Goal: Task Accomplishment & Management: Complete application form

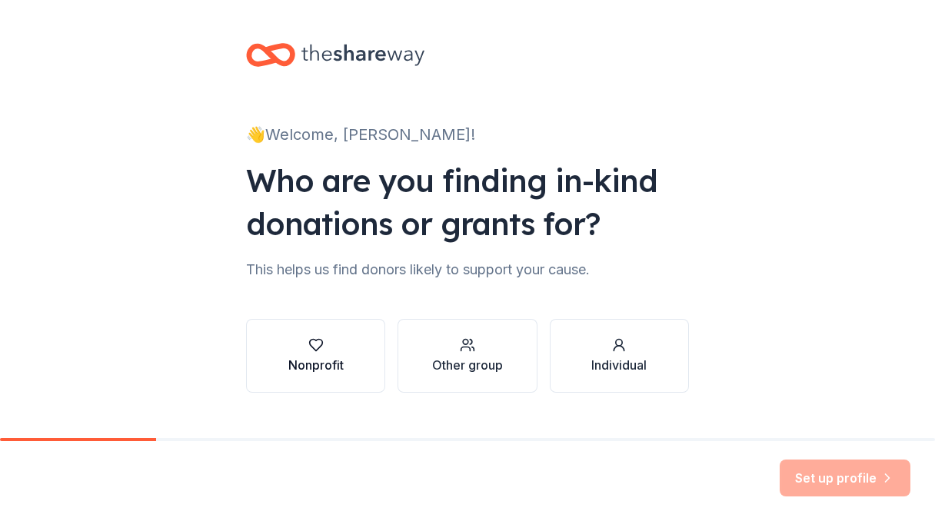
click at [332, 361] on div "Nonprofit" at bounding box center [315, 365] width 55 height 18
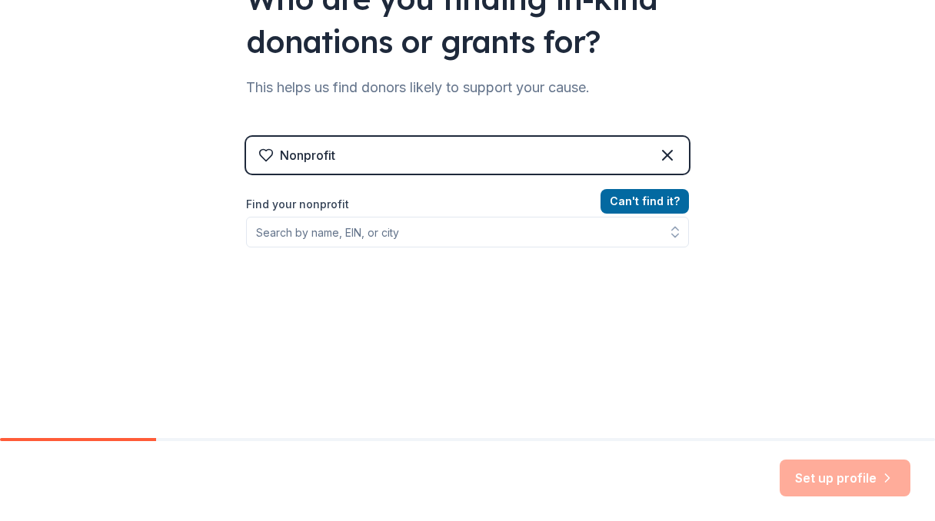
scroll to position [219, 0]
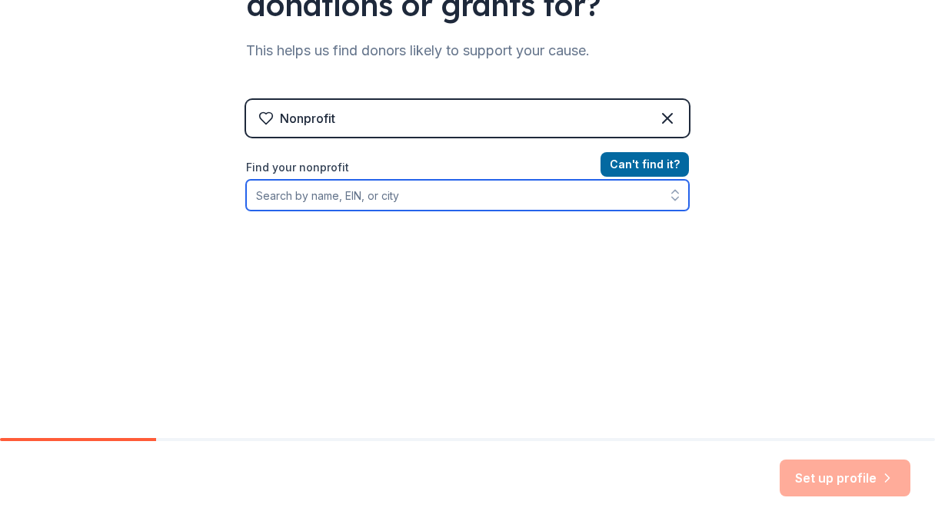
click at [394, 198] on input "Find your nonprofit" at bounding box center [467, 195] width 443 height 31
type input "Purdue University Dance Marathon"
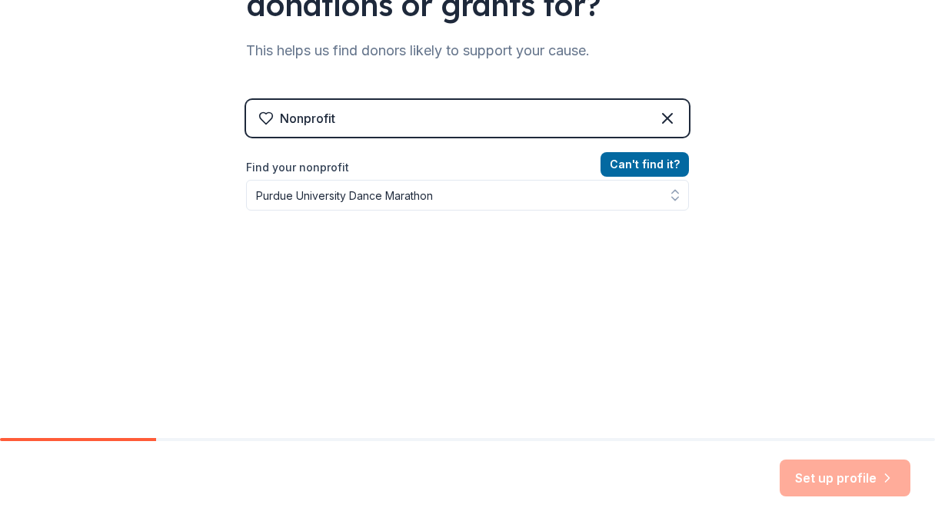
click at [621, 157] on div "Nonprofit Can ' t find it? Find your nonprofit Purdue University Dance Marathon" at bounding box center [467, 232] width 443 height 265
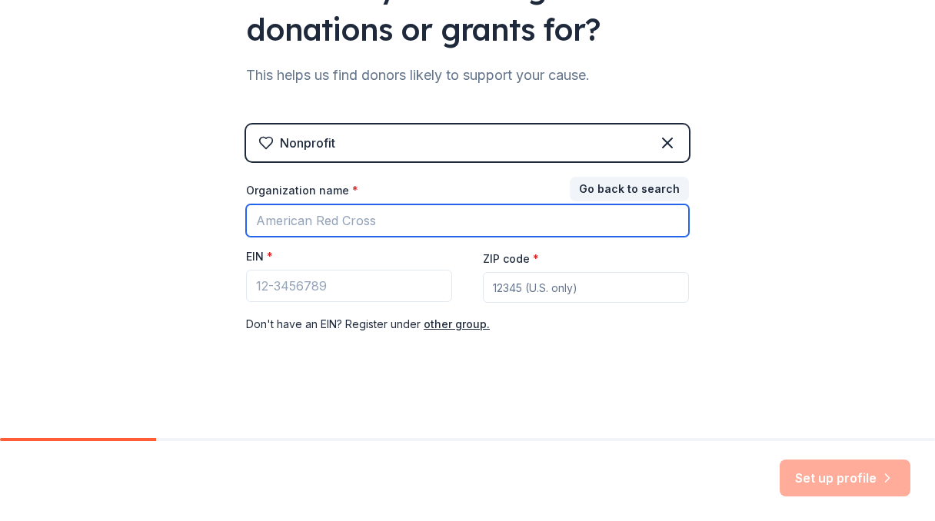
click at [401, 223] on input "Organization name *" at bounding box center [467, 221] width 443 height 32
type input "D"
type input "Purdue University Dance Marathon"
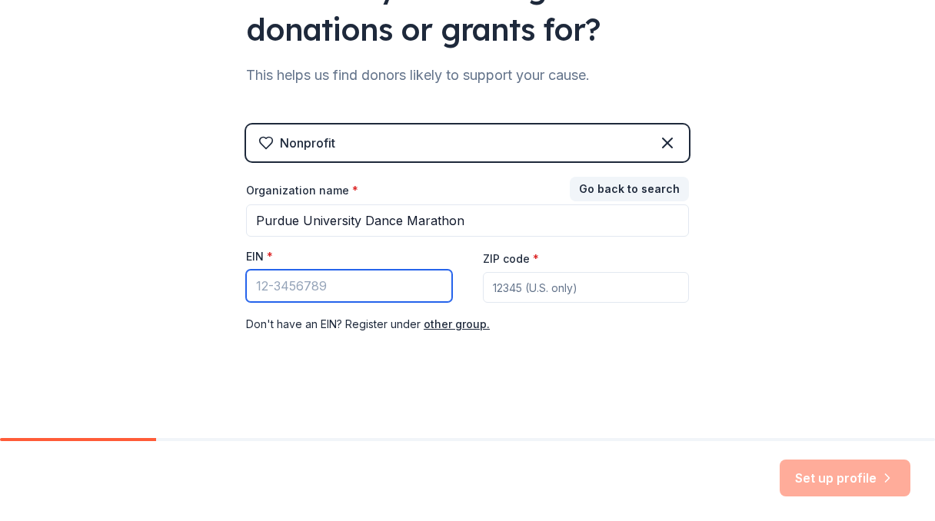
click at [306, 294] on input "EIN *" at bounding box center [349, 286] width 206 height 32
click at [535, 282] on input "ZIP code *" at bounding box center [586, 287] width 206 height 31
type input "47906"
click at [341, 299] on input "EIN *" at bounding box center [349, 286] width 206 height 32
paste input "[US_EMPLOYER_IDENTIFICATION_NUMBER]"
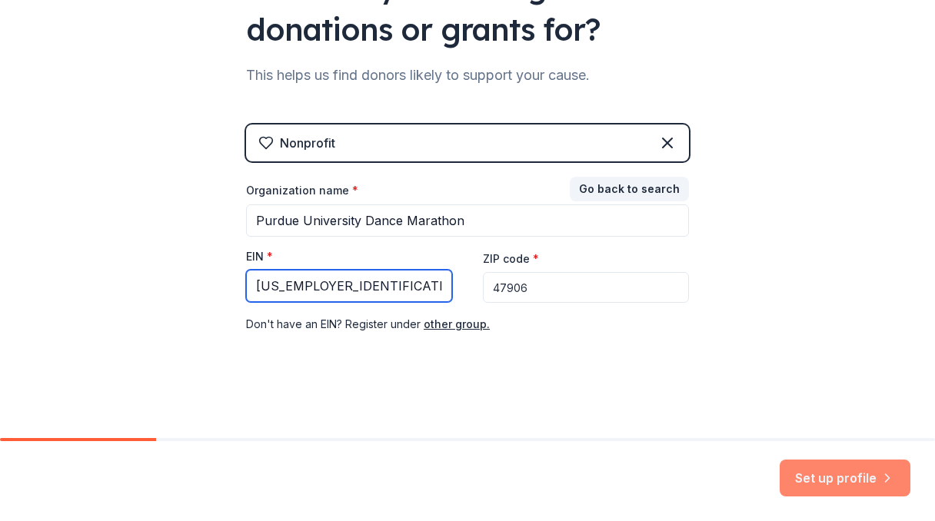
type input "[US_EMPLOYER_IDENTIFICATION_NUMBER]"
click at [825, 472] on button "Set up profile" at bounding box center [845, 478] width 131 height 37
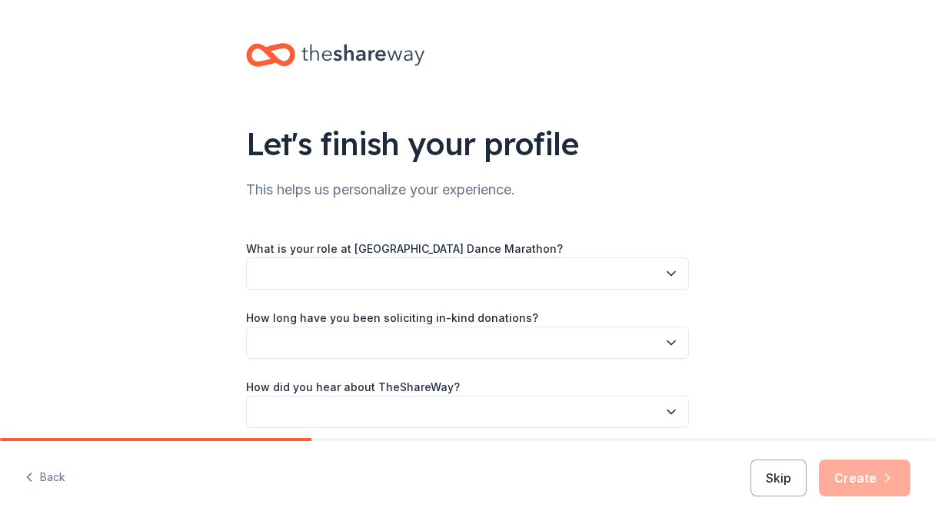
click at [641, 276] on button "button" at bounding box center [467, 274] width 443 height 32
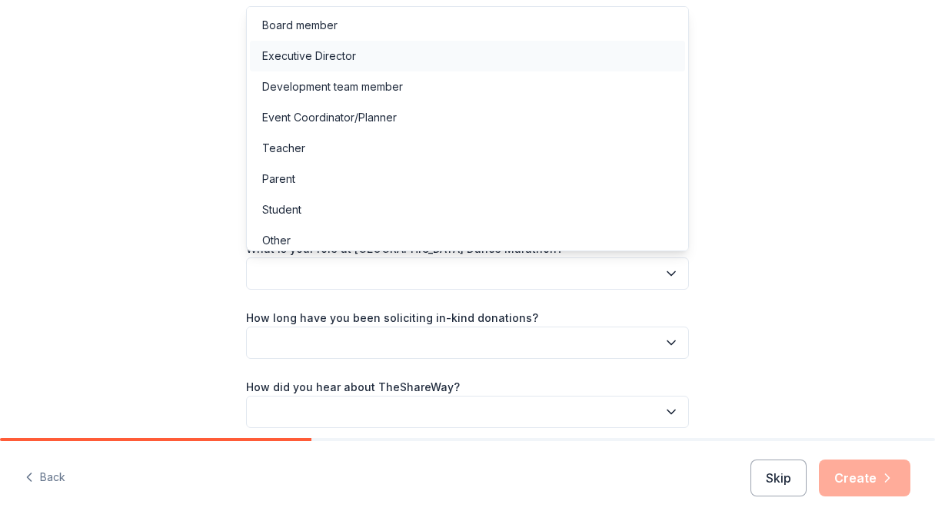
click at [315, 58] on div "Executive Director" at bounding box center [309, 56] width 94 height 18
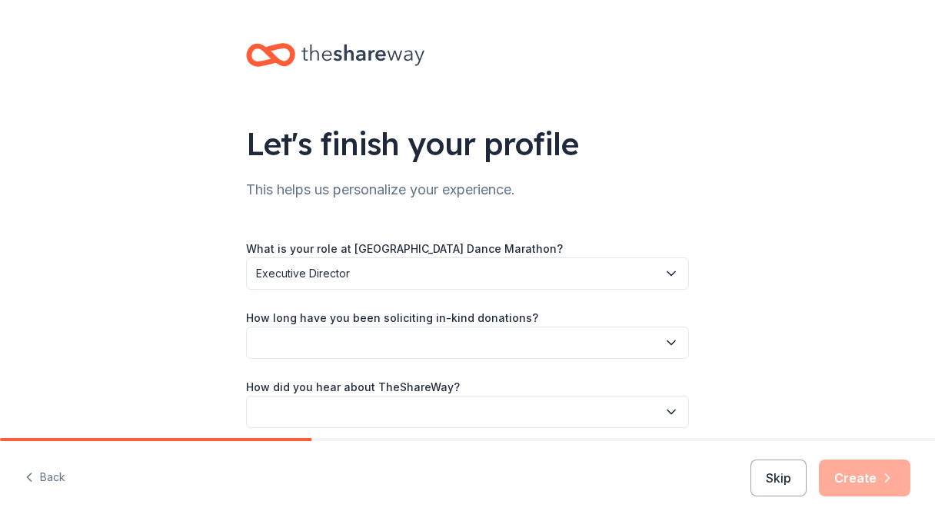
click at [356, 339] on button "button" at bounding box center [467, 343] width 443 height 32
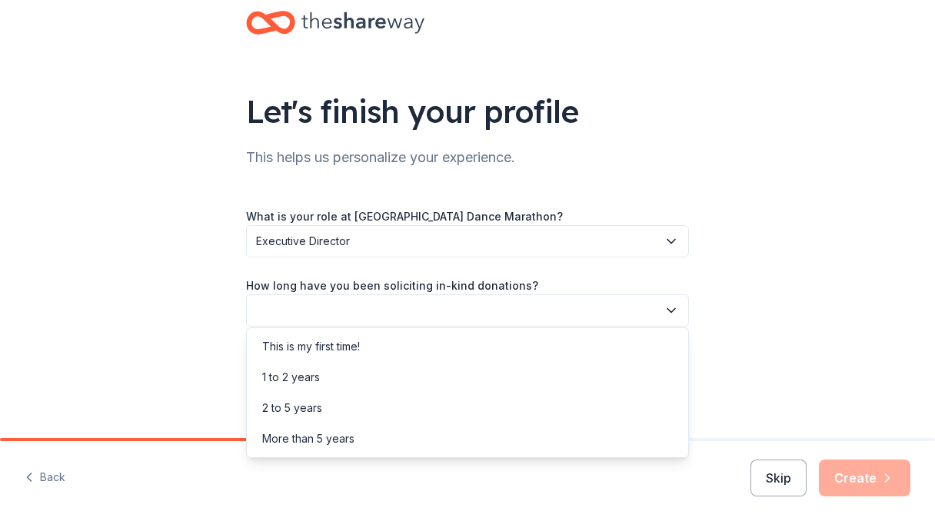
scroll to position [64, 0]
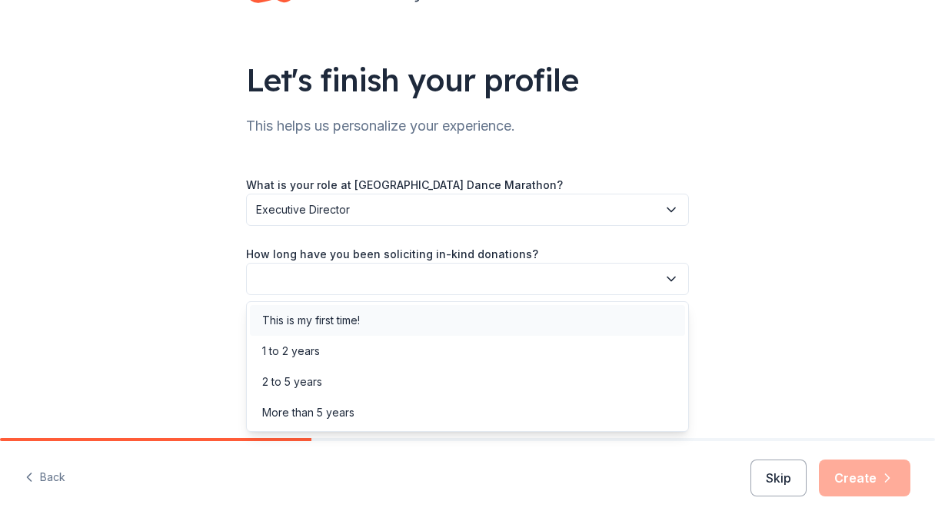
click at [350, 312] on div "This is my first time!" at bounding box center [311, 321] width 98 height 18
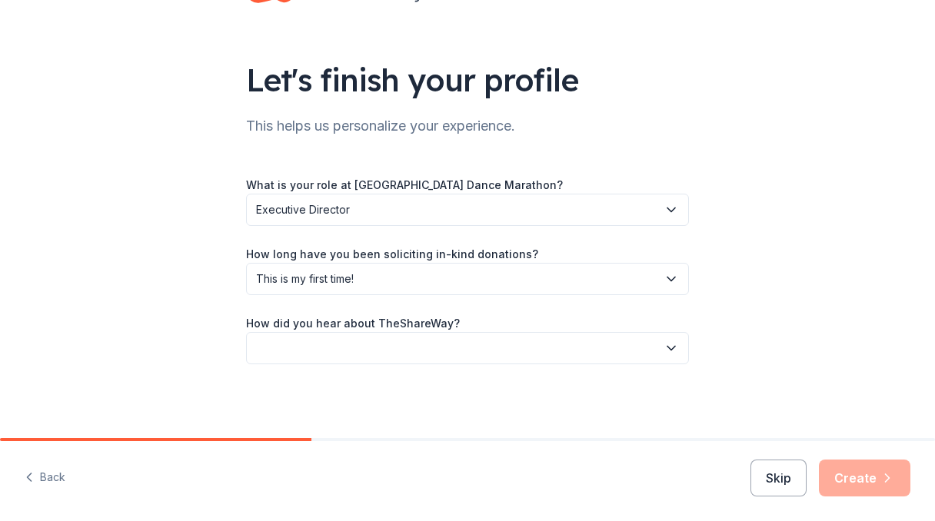
click at [357, 342] on button "button" at bounding box center [467, 348] width 443 height 32
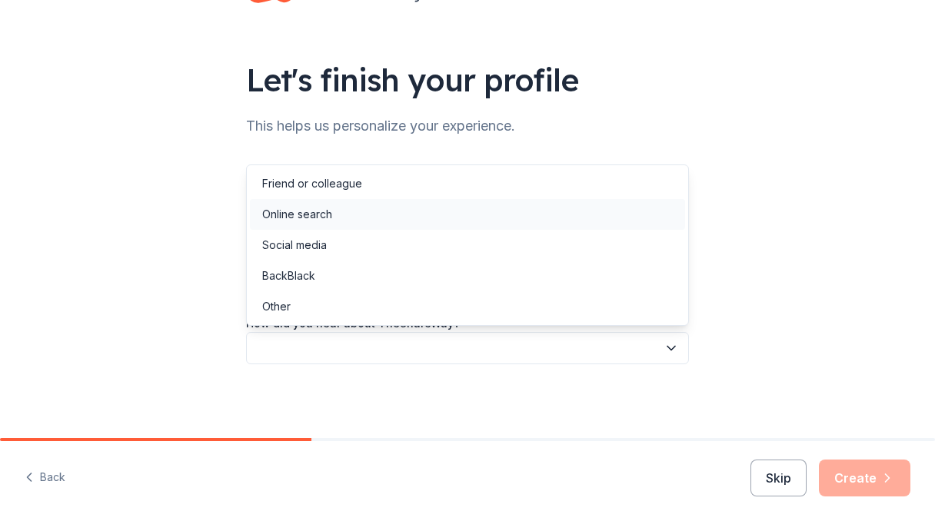
click at [305, 220] on div "Online search" at bounding box center [297, 214] width 70 height 18
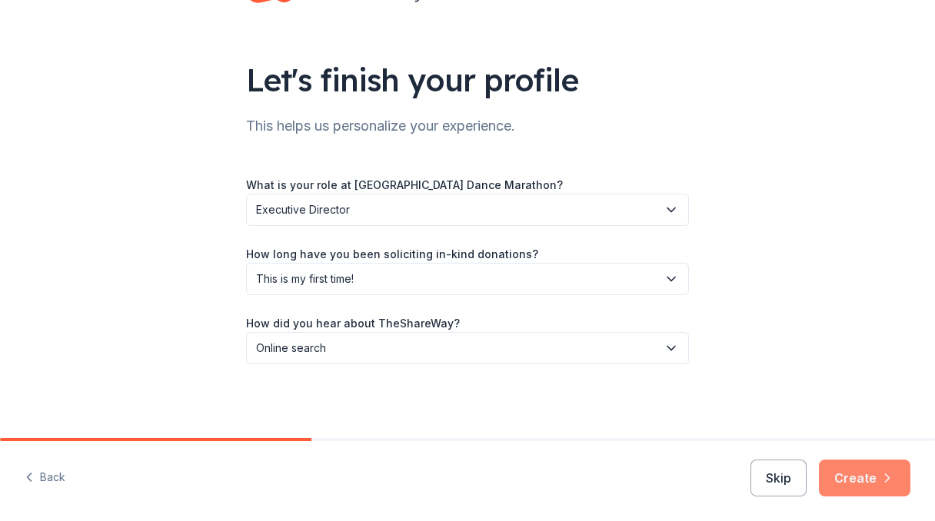
click at [856, 485] on button "Create" at bounding box center [865, 478] width 92 height 37
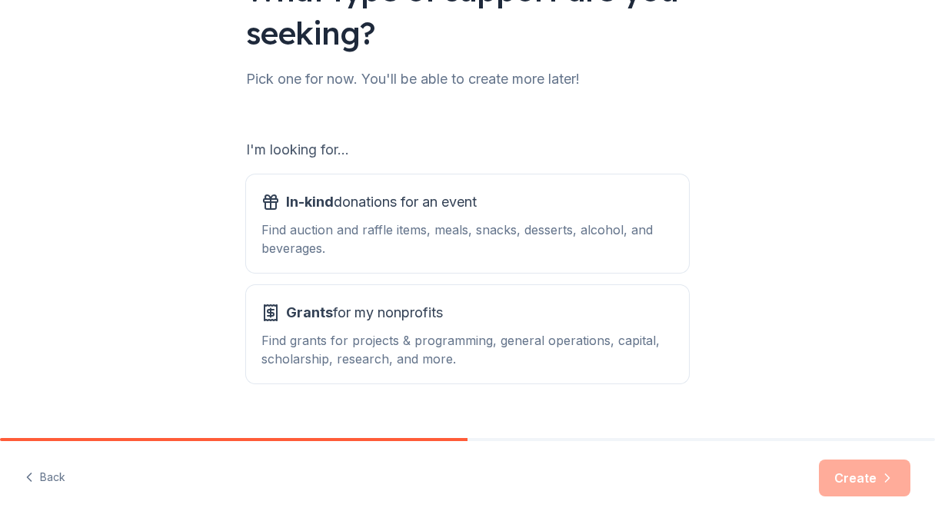
scroll to position [182, 0]
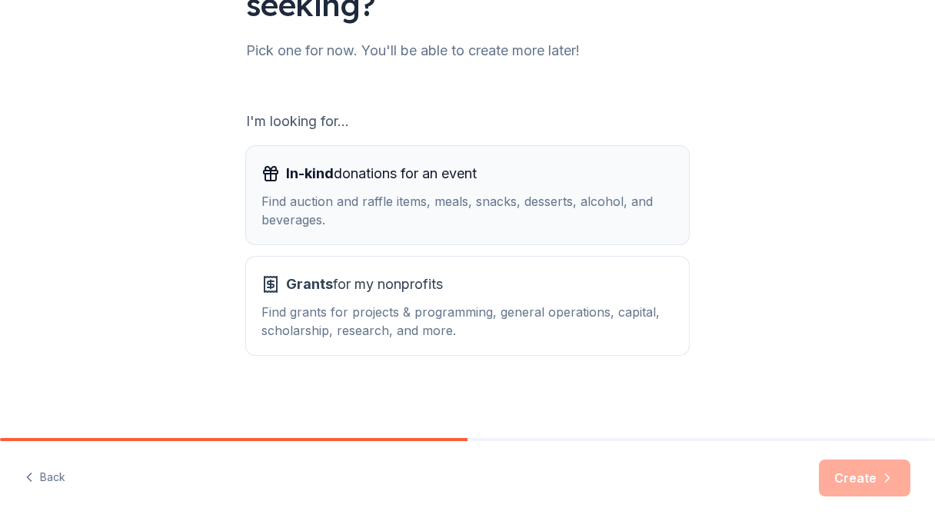
click at [368, 160] on button "In-kind donations for an event Find auction and raffle items, meals, snacks, de…" at bounding box center [467, 195] width 443 height 98
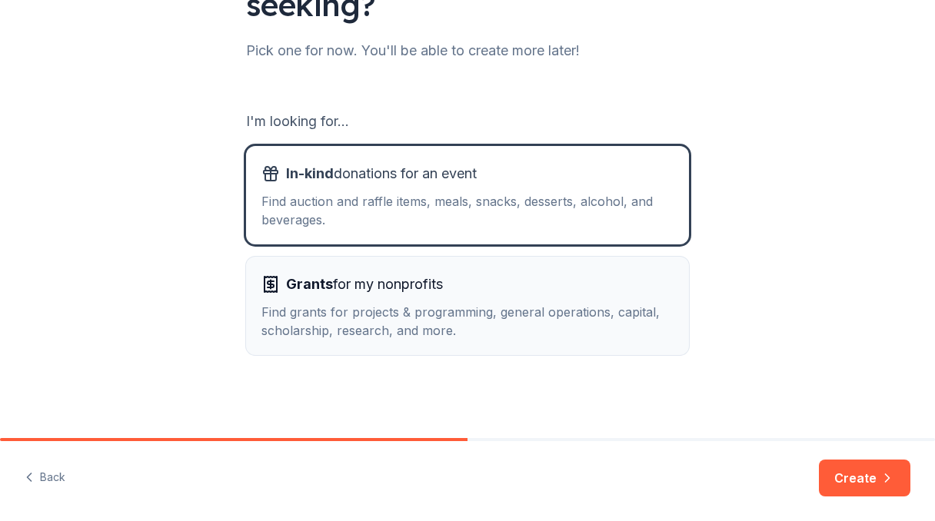
click at [372, 285] on span "Grants for my nonprofits" at bounding box center [364, 284] width 157 height 25
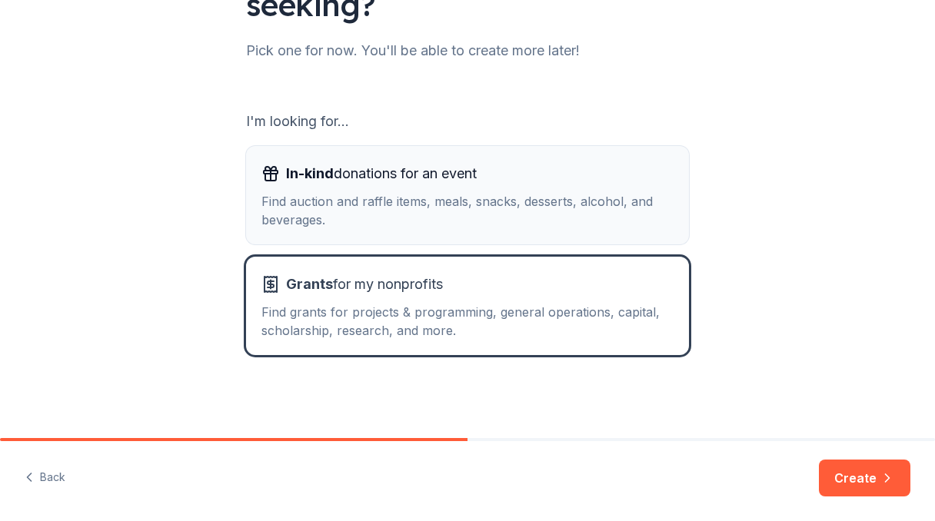
click at [373, 184] on span "In-kind donations for an event" at bounding box center [381, 174] width 191 height 25
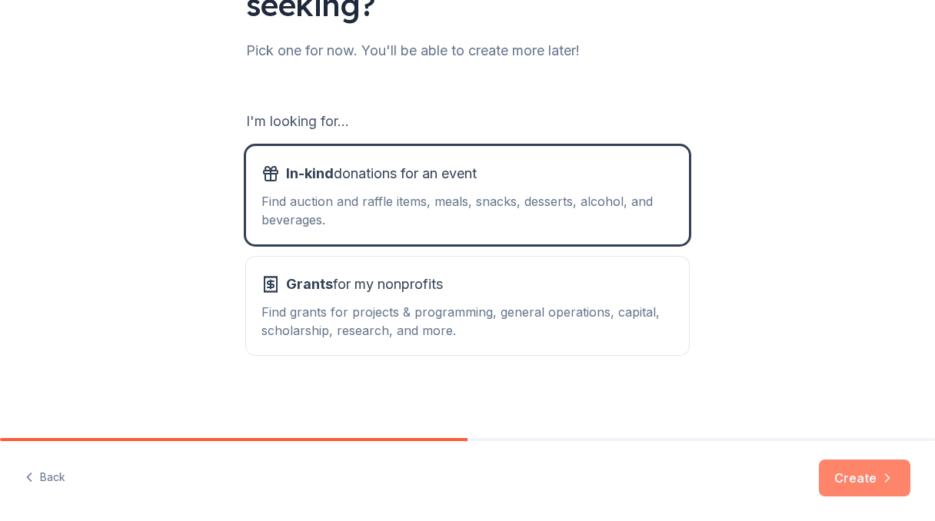
click at [877, 490] on button "Create" at bounding box center [865, 478] width 92 height 37
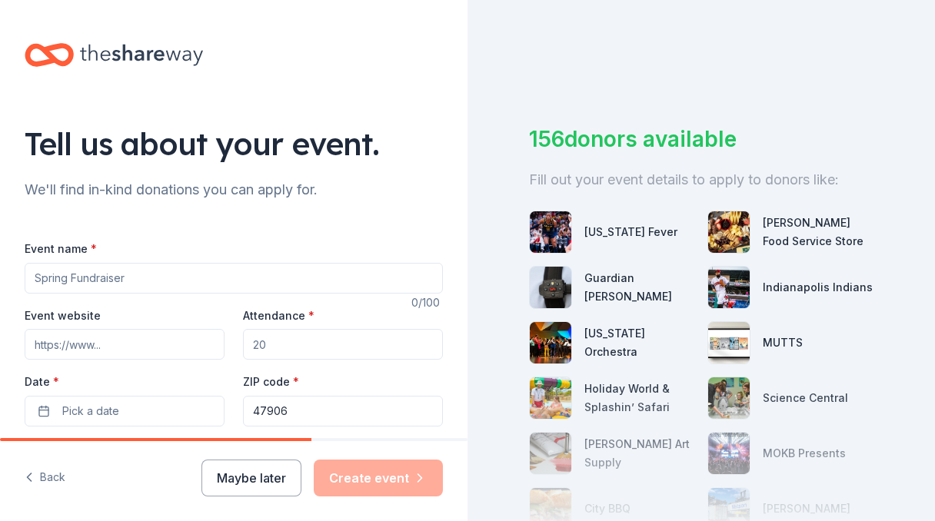
click at [261, 279] on input "Event name *" at bounding box center [234, 278] width 418 height 31
type input "Day of Miracles"
click at [270, 347] on input "Attendance *" at bounding box center [343, 344] width 200 height 31
click at [278, 347] on input "Attendance *" at bounding box center [343, 344] width 200 height 31
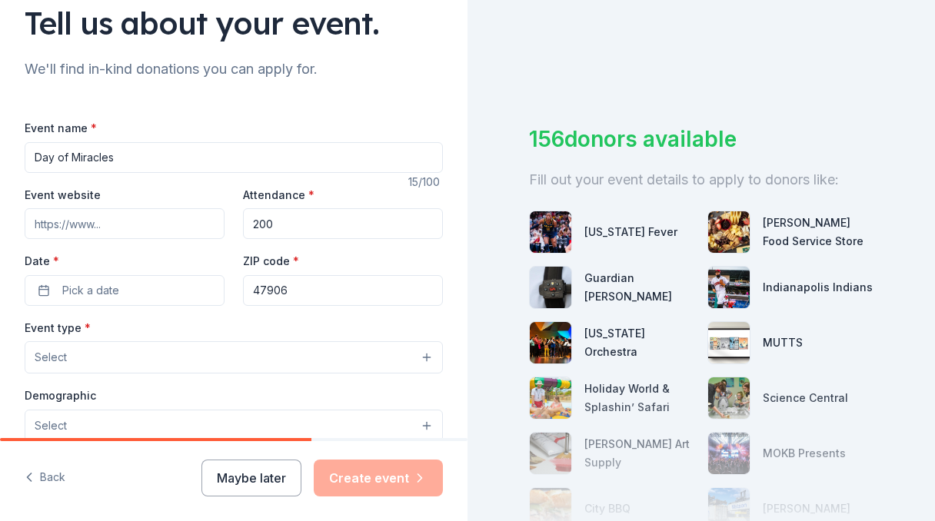
scroll to position [159, 0]
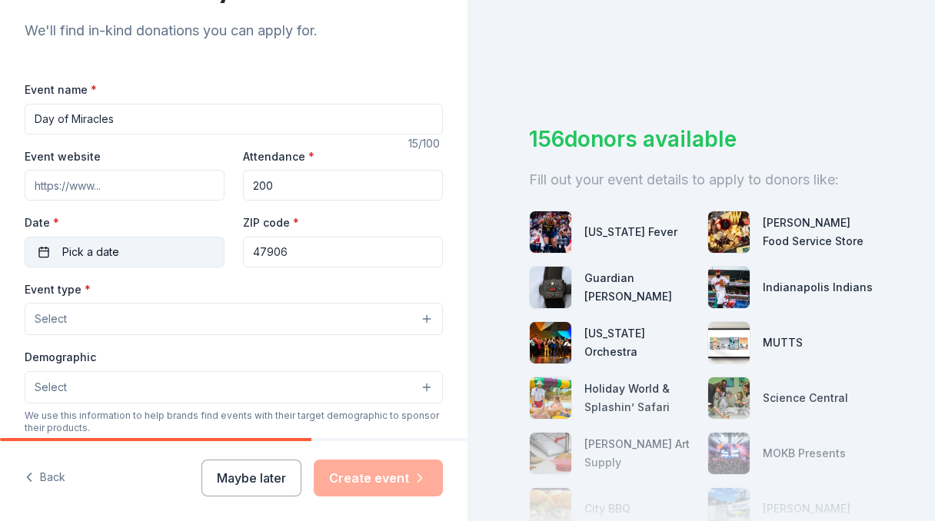
type input "200"
click at [108, 251] on span "Pick a date" at bounding box center [90, 252] width 57 height 18
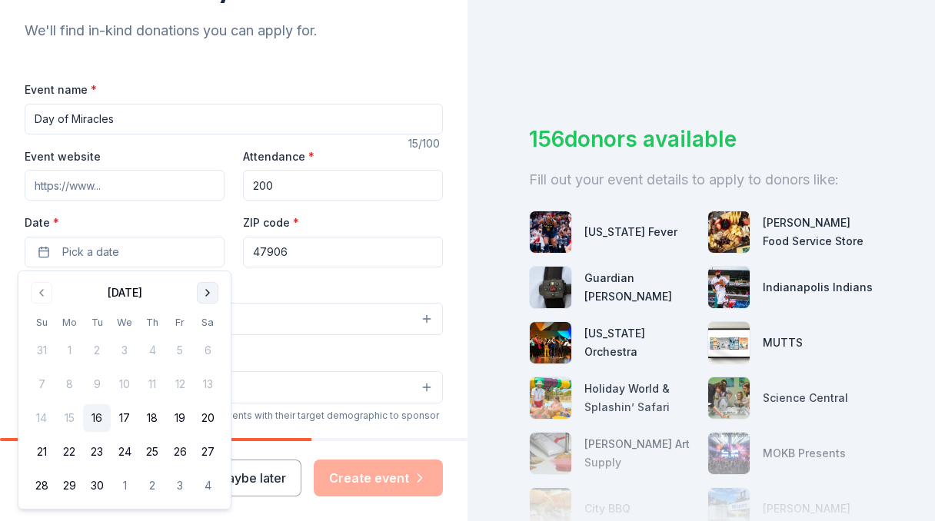
click at [207, 292] on button "Go to next month" at bounding box center [208, 293] width 22 height 22
click at [130, 347] on button "1" at bounding box center [125, 351] width 28 height 28
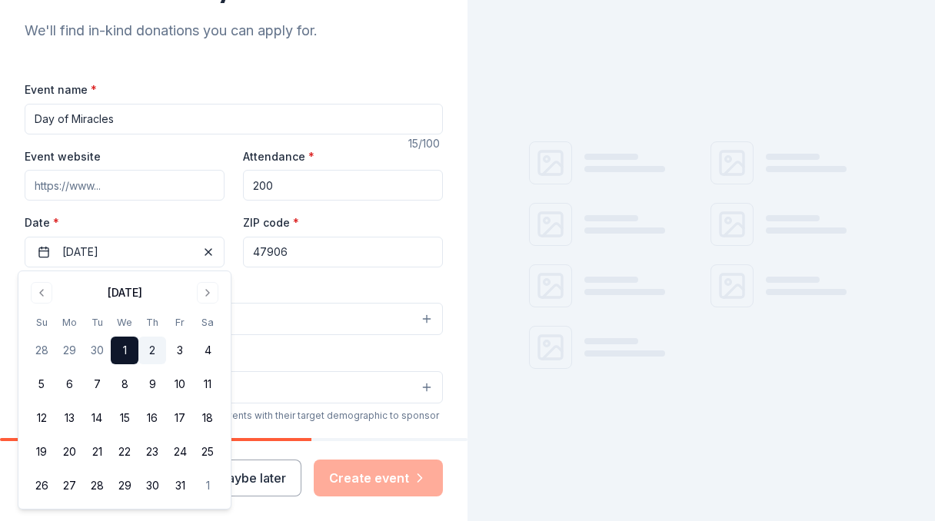
click at [145, 353] on button "2" at bounding box center [152, 351] width 28 height 28
click at [324, 278] on div "Event name * Day of Miracles 15 /100 Event website Attendance * 200 Date * [DAT…" at bounding box center [234, 435] width 418 height 711
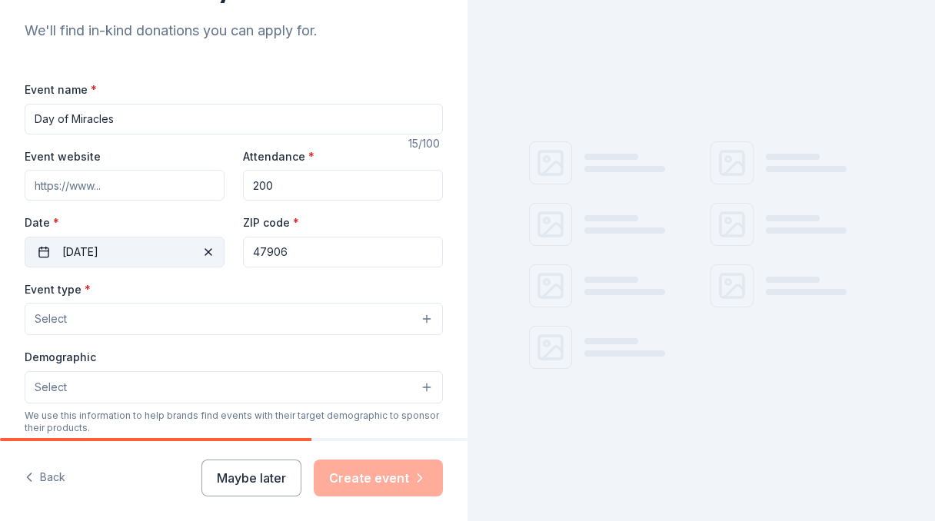
click at [171, 261] on button "[DATE]" at bounding box center [125, 252] width 200 height 31
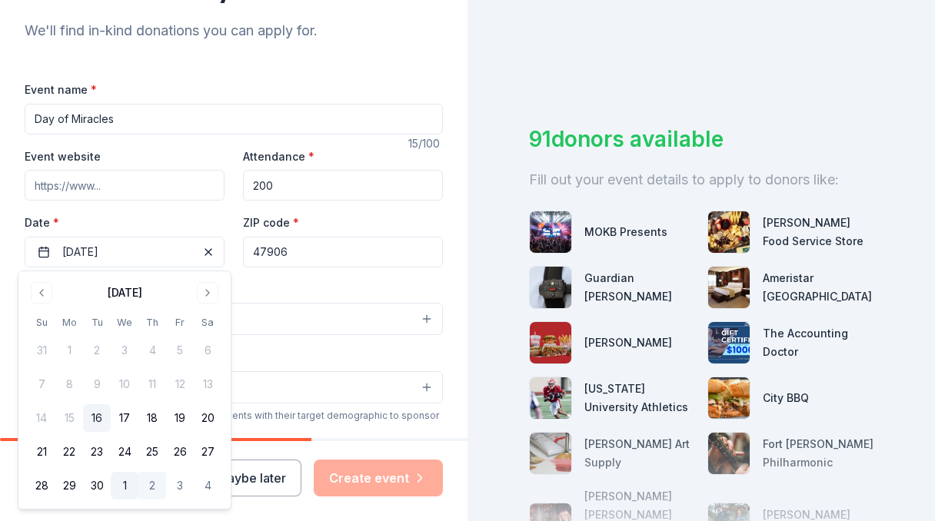
click at [129, 488] on button "1" at bounding box center [125, 486] width 28 height 28
click at [212, 296] on button "Go to next month" at bounding box center [208, 293] width 22 height 22
click at [127, 344] on button "1" at bounding box center [125, 351] width 28 height 28
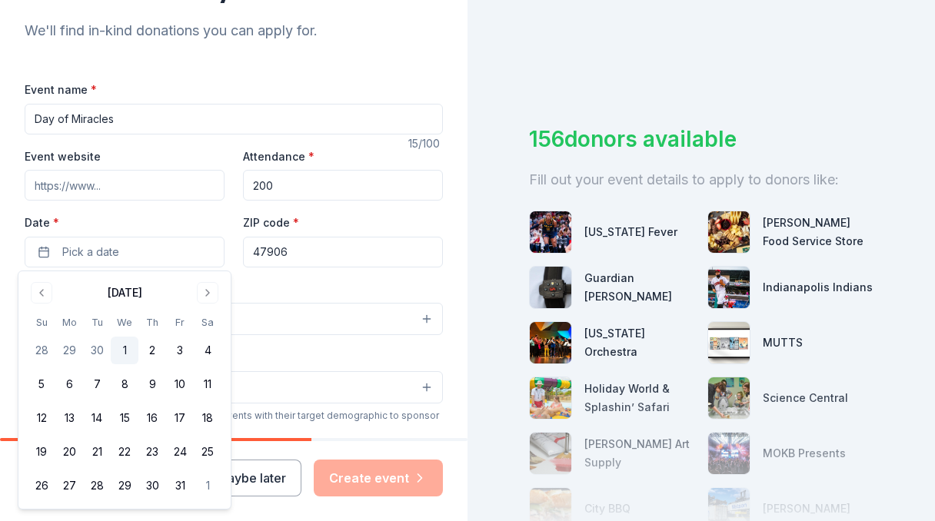
click at [120, 361] on button "1" at bounding box center [125, 351] width 28 height 28
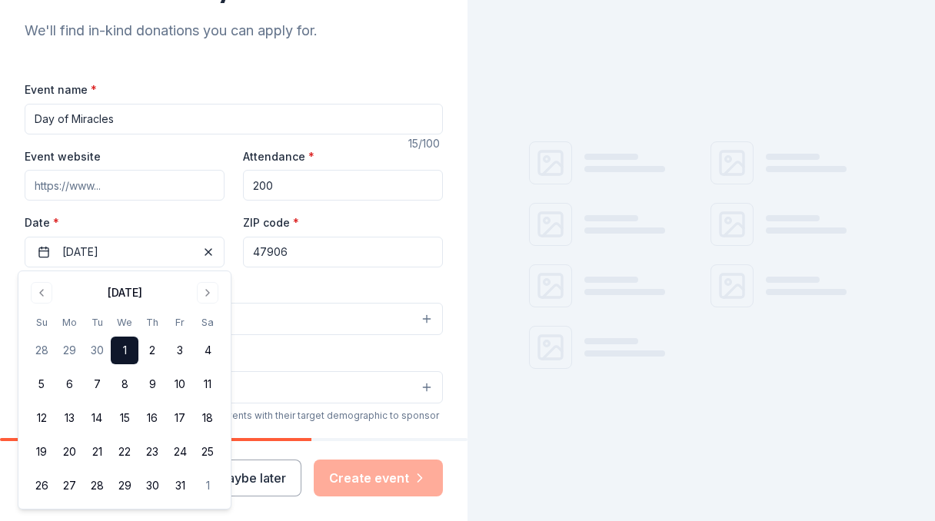
click at [312, 302] on div "Event type * Select" at bounding box center [234, 308] width 418 height 56
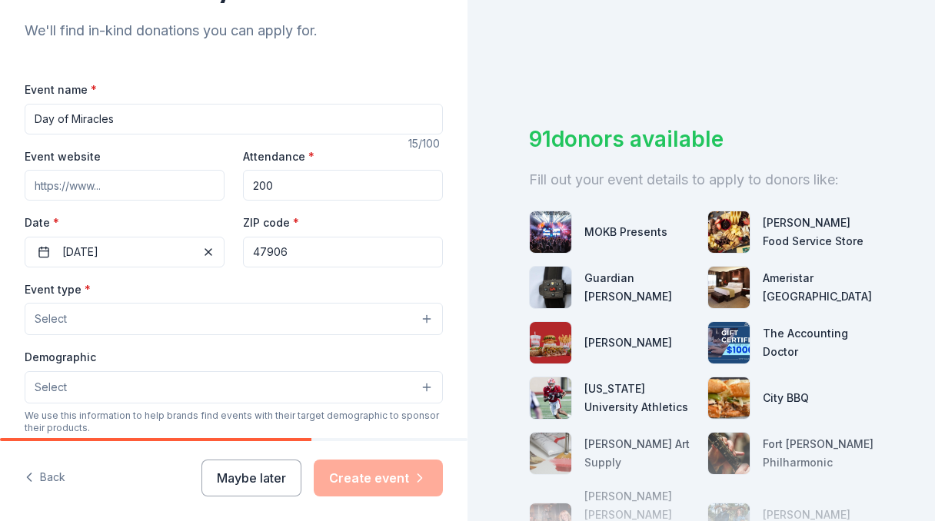
click at [92, 180] on input "Event website" at bounding box center [125, 185] width 200 height 31
type input "[DOMAIN_NAME]"
click at [196, 318] on button "Select" at bounding box center [234, 319] width 418 height 32
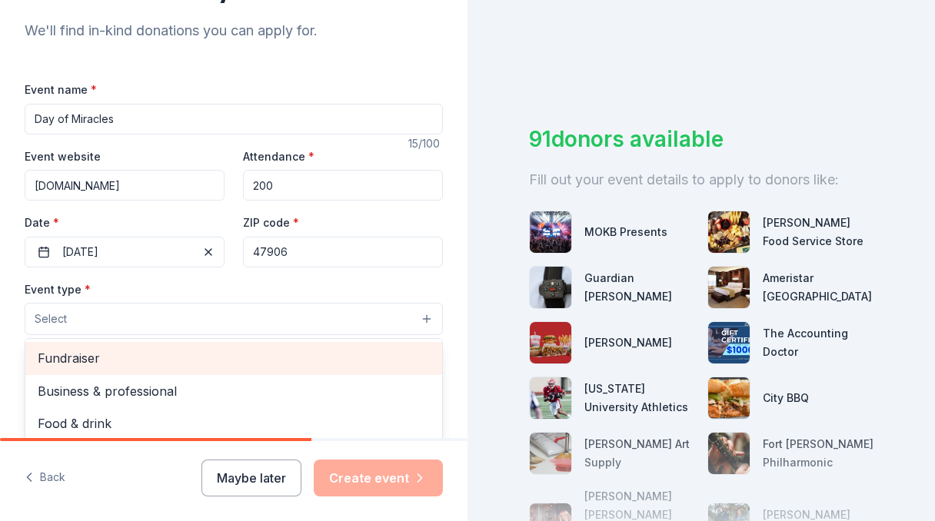
click at [178, 361] on span "Fundraiser" at bounding box center [234, 358] width 392 height 20
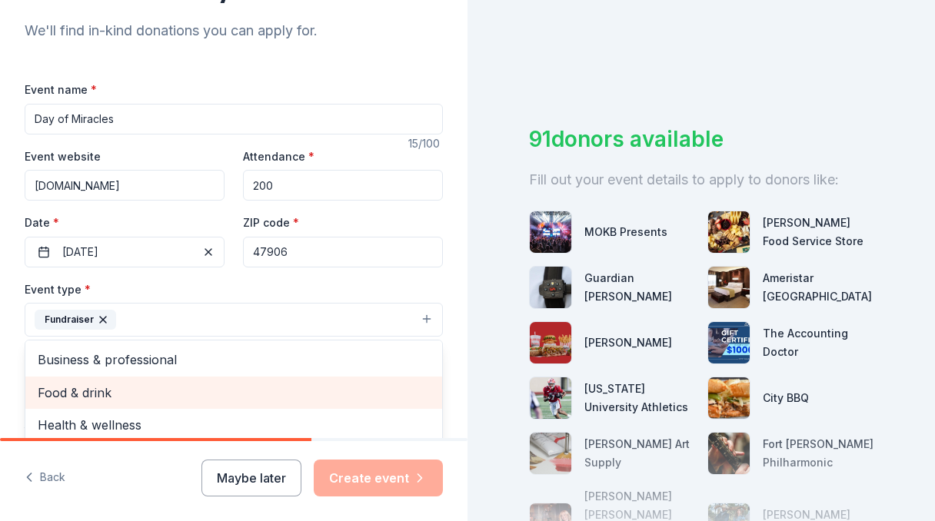
scroll to position [18, 0]
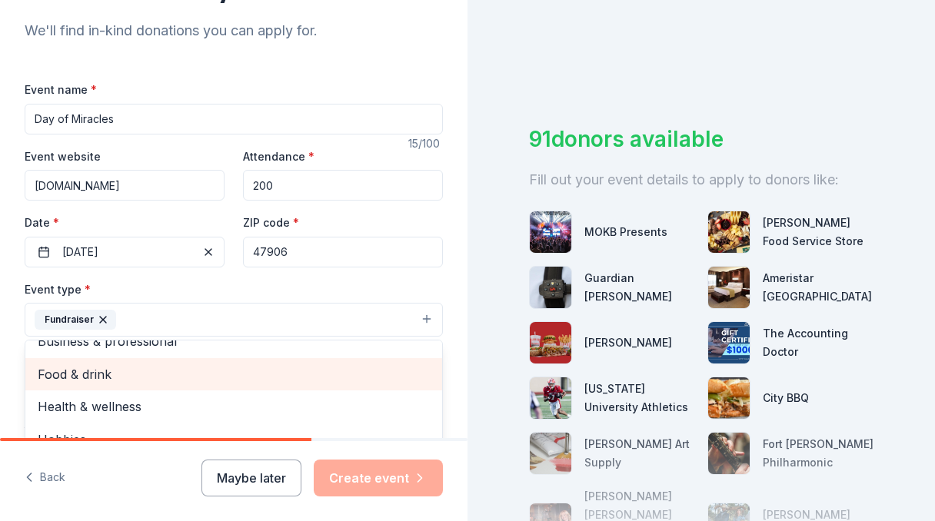
click at [281, 369] on span "Food & drink" at bounding box center [234, 375] width 392 height 20
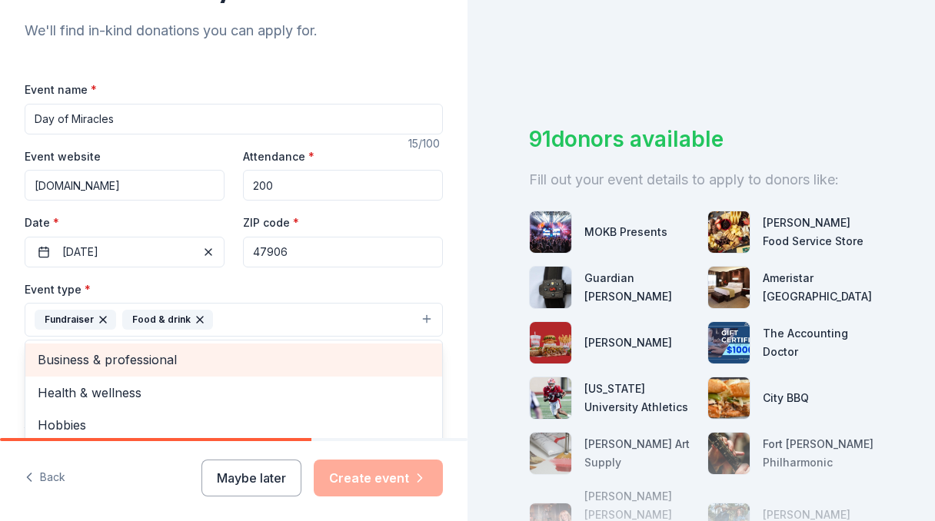
scroll to position [0, 0]
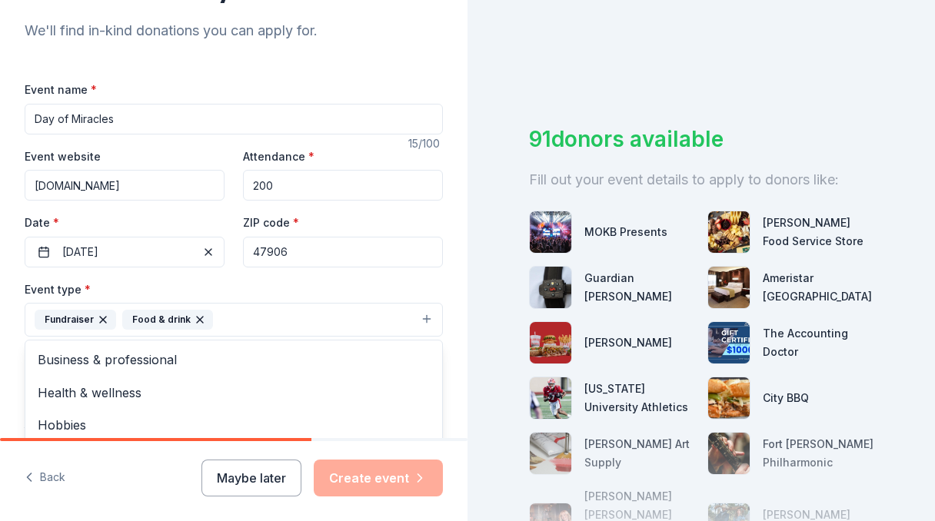
click at [456, 291] on div "Tell us about your event. We'll find in-kind donations you can apply for. Event…" at bounding box center [234, 353] width 468 height 1025
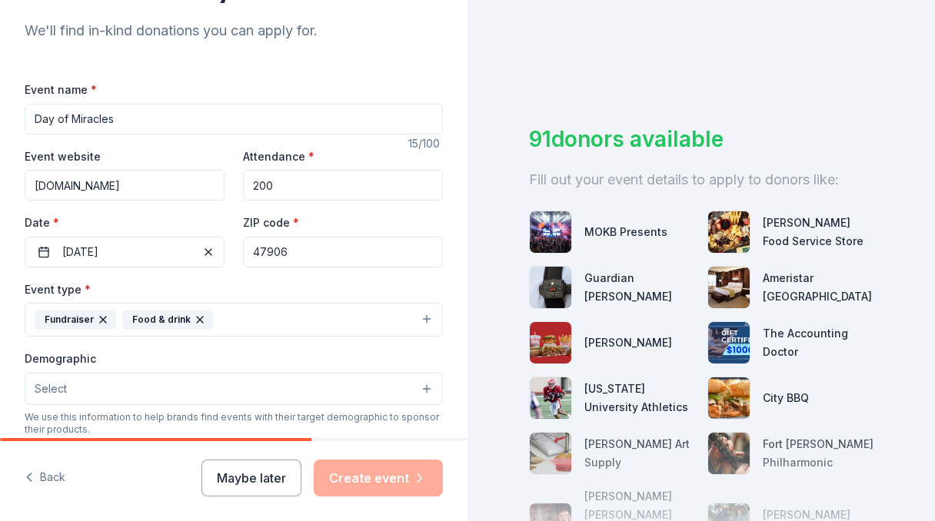
click at [209, 387] on button "Select" at bounding box center [234, 389] width 418 height 32
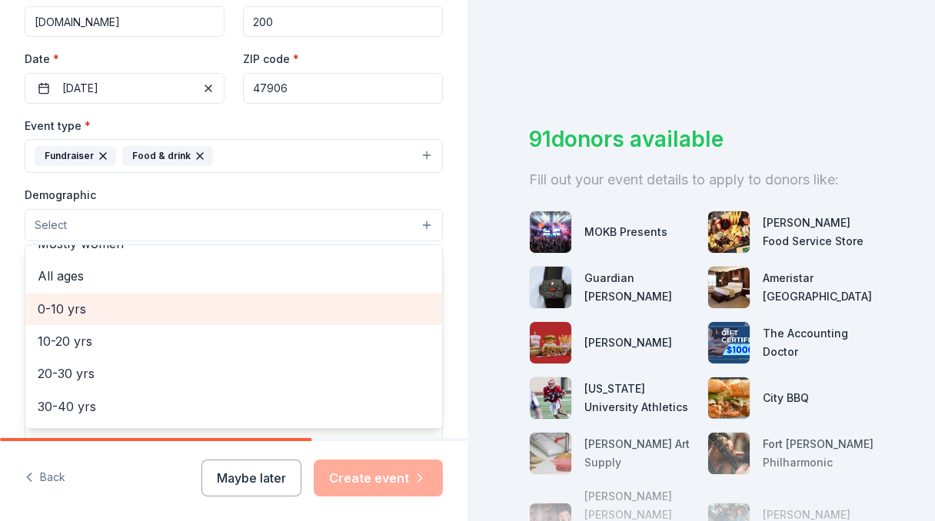
scroll to position [88, 0]
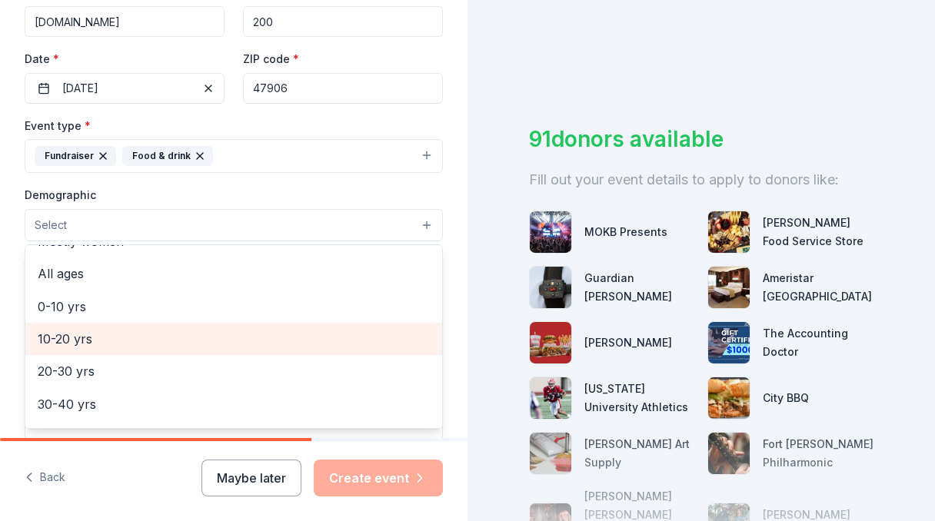
click at [170, 345] on span "10-20 yrs" at bounding box center [234, 339] width 392 height 20
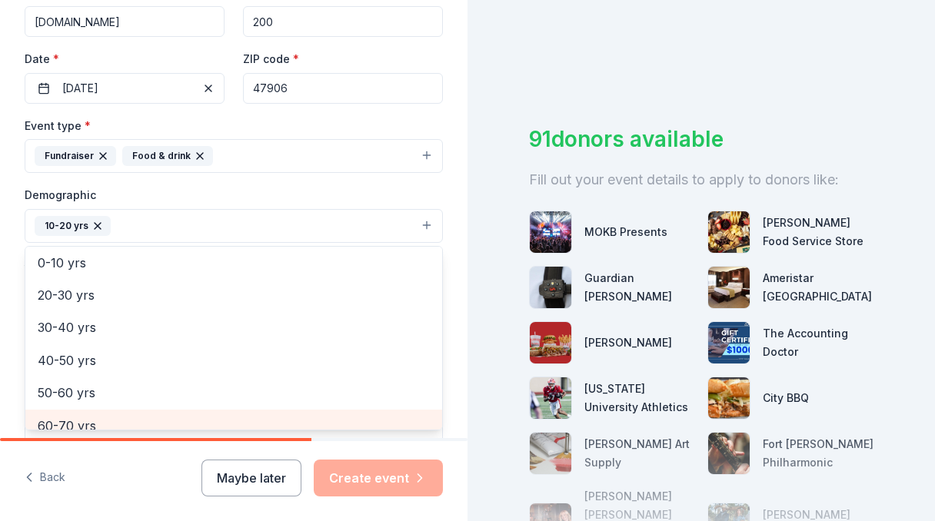
scroll to position [132, 0]
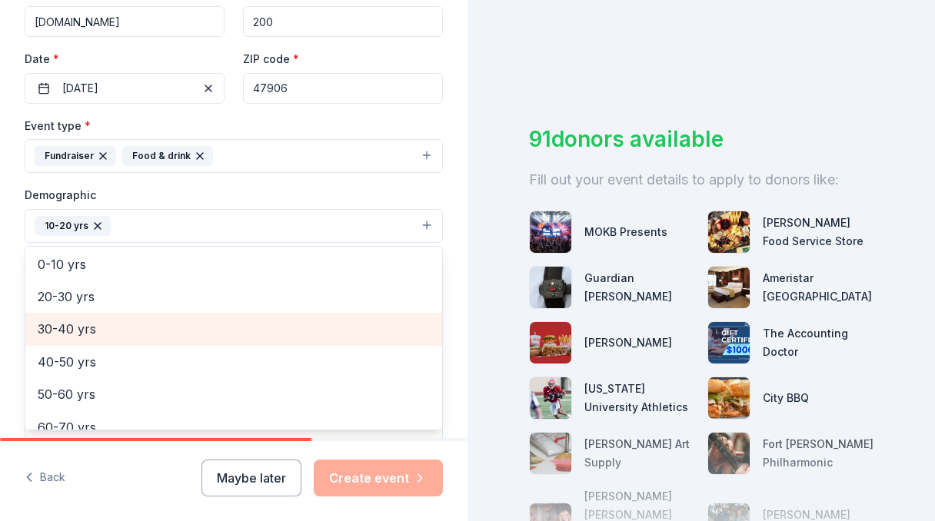
click at [139, 332] on span "30-40 yrs" at bounding box center [234, 329] width 392 height 20
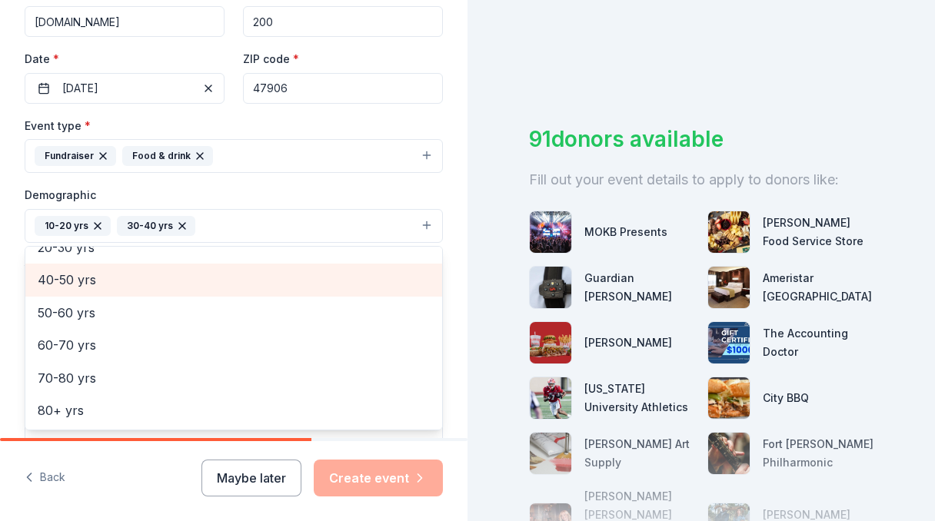
scroll to position [0, 0]
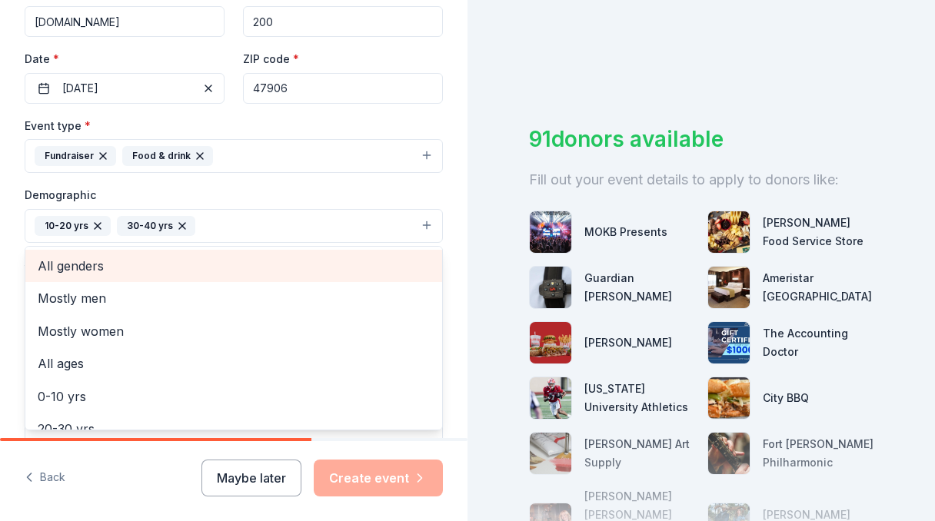
click at [116, 265] on span "All genders" at bounding box center [234, 266] width 392 height 20
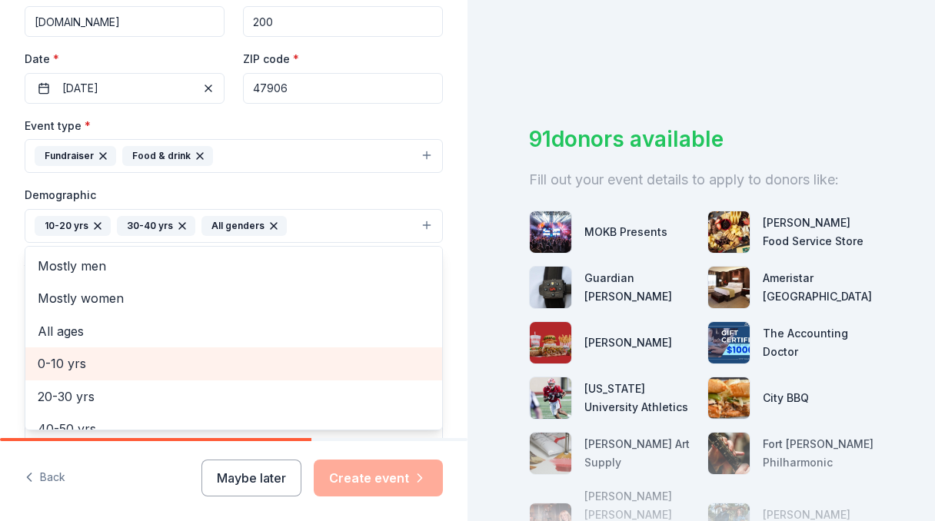
scroll to position [149, 0]
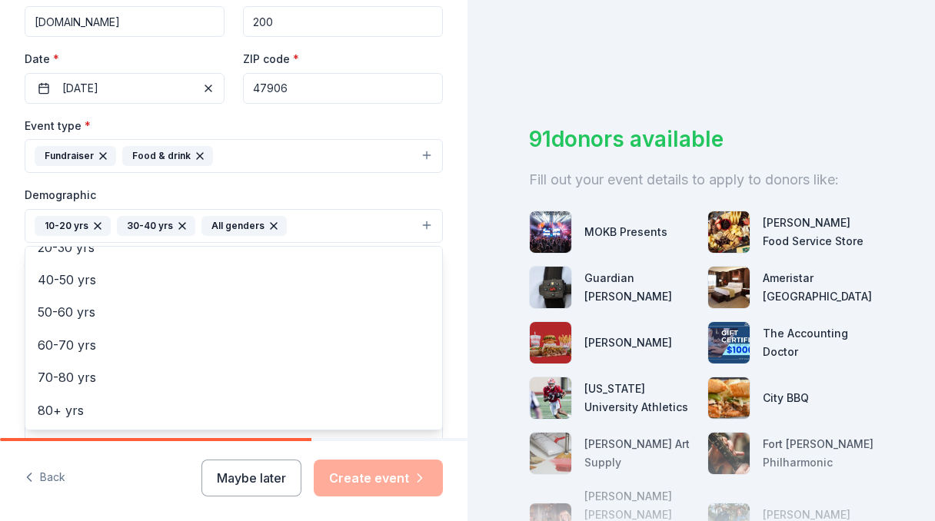
click at [456, 288] on div "Tell us about your event. We'll find in-kind donations you can apply for. Event…" at bounding box center [234, 190] width 468 height 1027
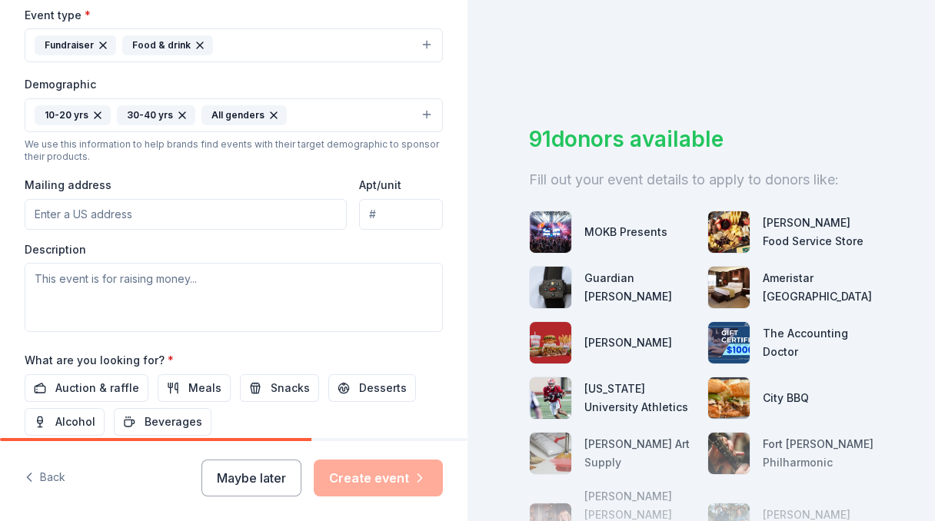
scroll to position [460, 0]
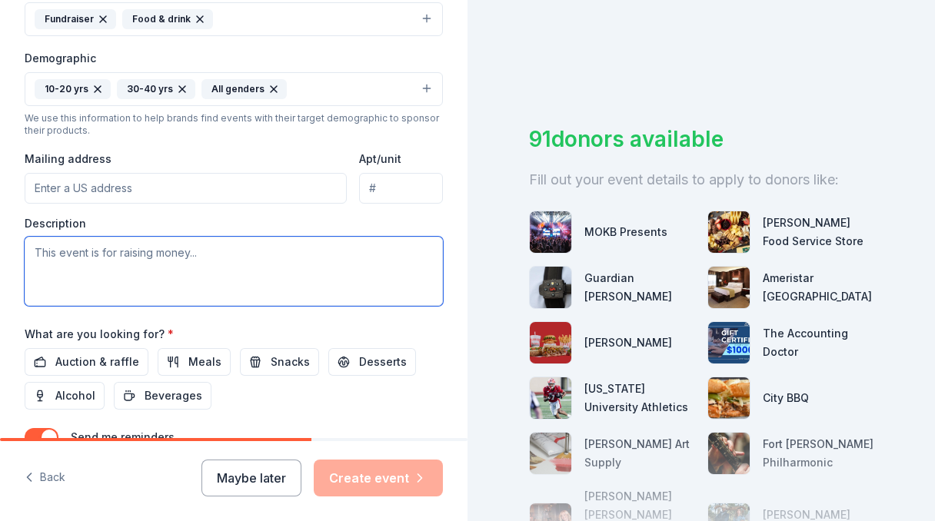
click at [110, 271] on textarea at bounding box center [234, 271] width 418 height 69
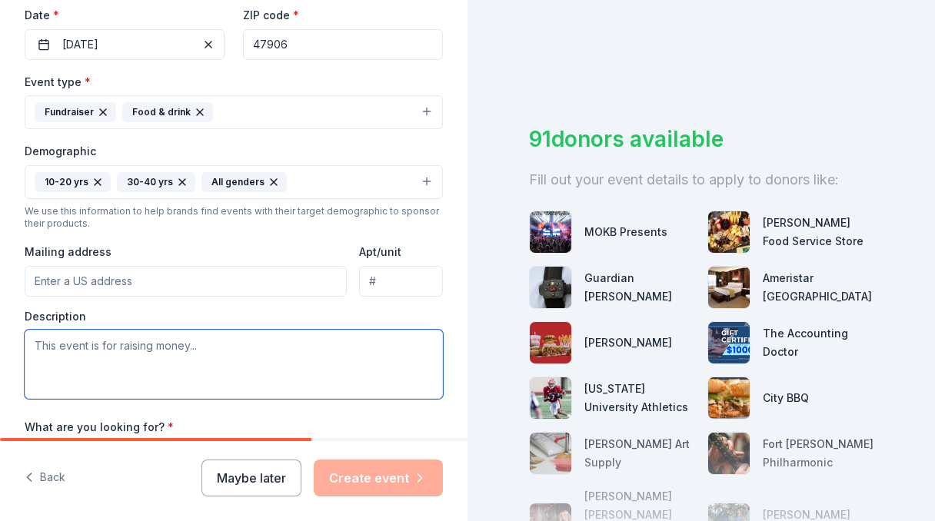
scroll to position [588, 0]
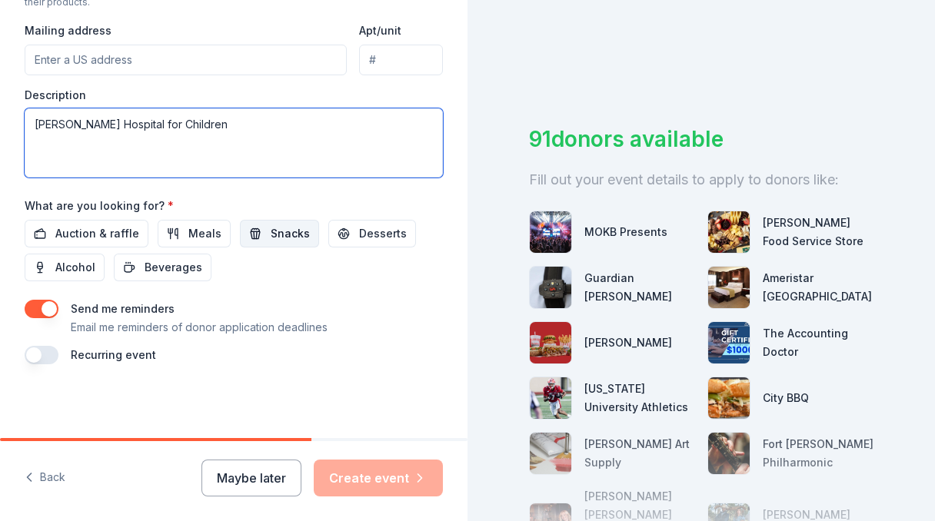
type textarea "[PERSON_NAME] Hospital for Children"
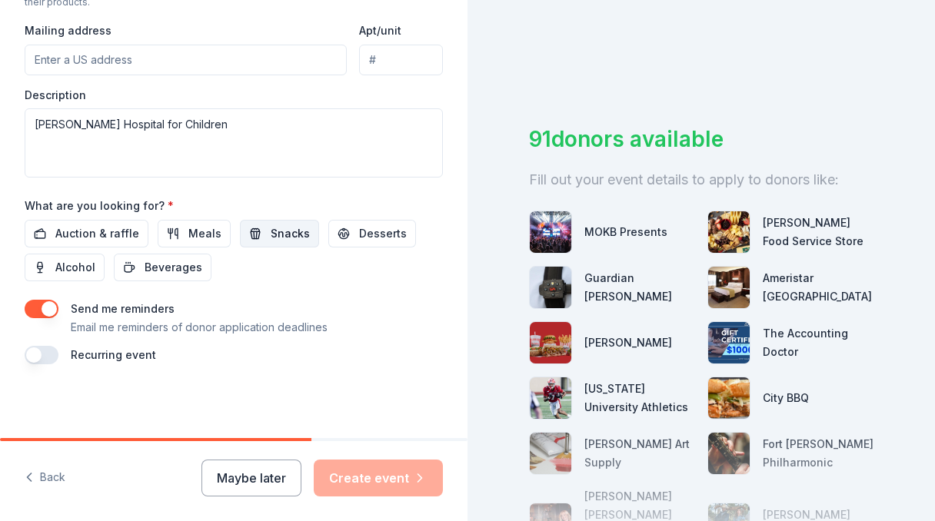
click at [271, 229] on span "Snacks" at bounding box center [290, 234] width 39 height 18
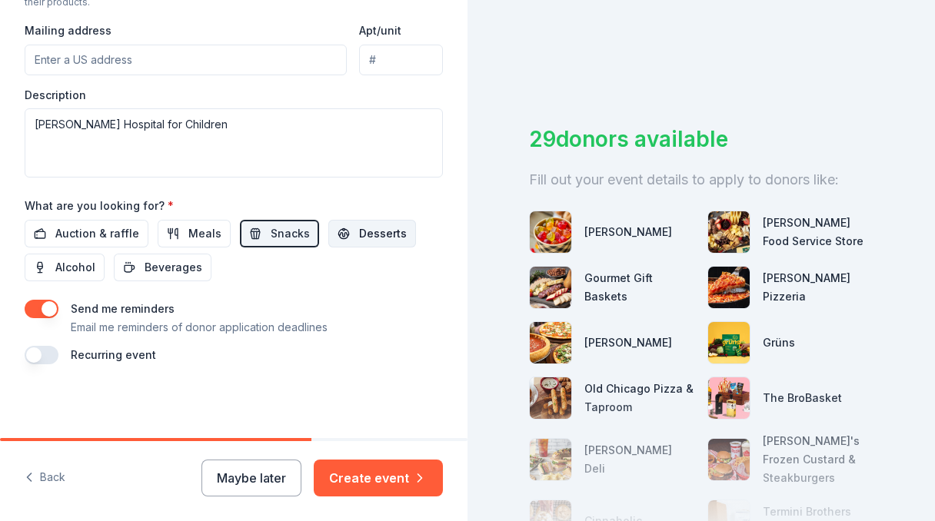
click at [351, 243] on button "Desserts" at bounding box center [372, 234] width 88 height 28
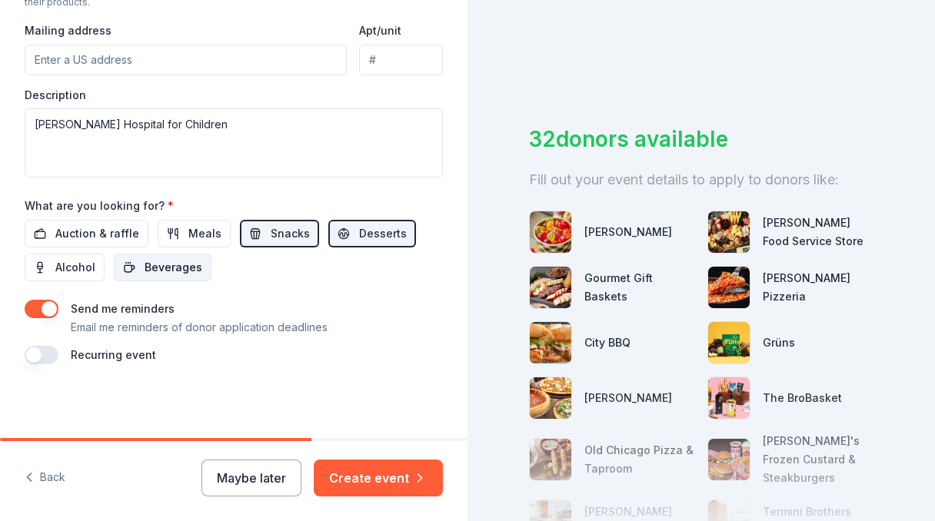
click at [165, 270] on span "Beverages" at bounding box center [174, 267] width 58 height 18
click at [70, 228] on span "Auction & raffle" at bounding box center [97, 234] width 84 height 18
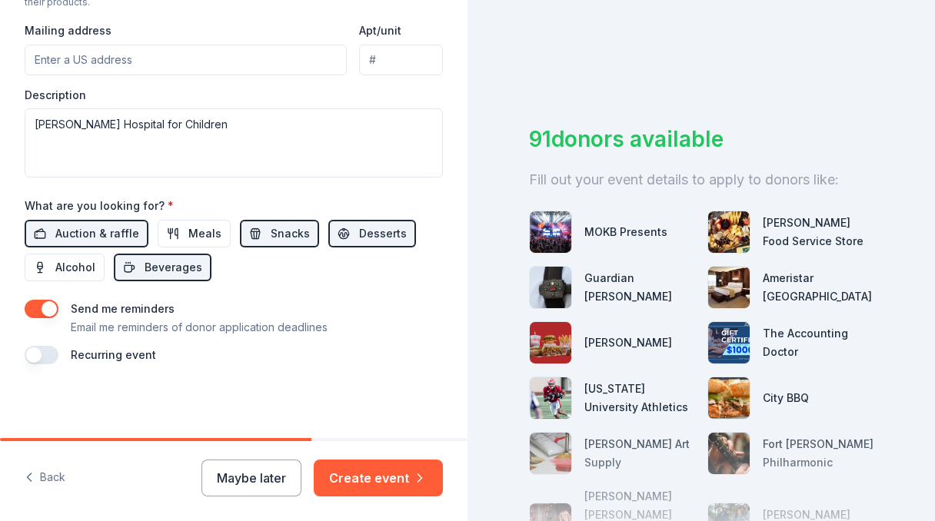
click at [45, 310] on button "button" at bounding box center [42, 309] width 34 height 18
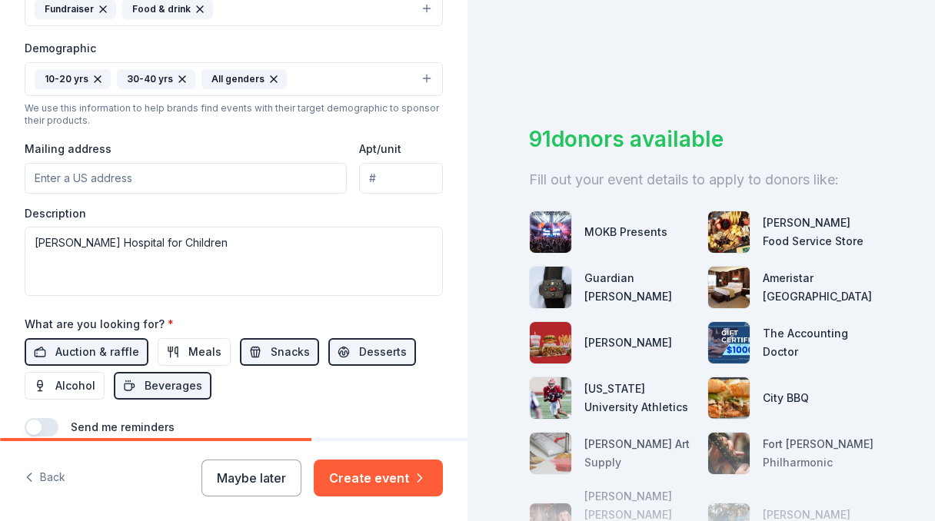
scroll to position [468, 0]
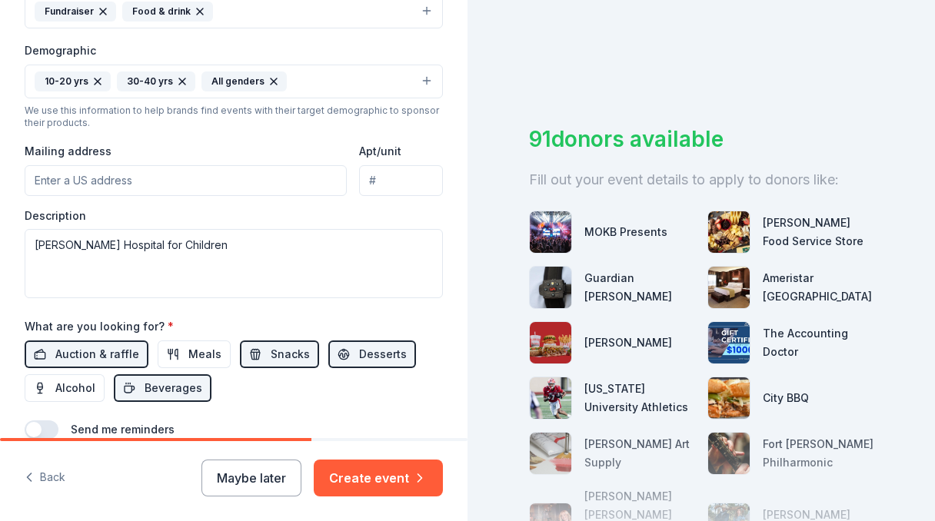
click at [70, 179] on input "Mailing address" at bounding box center [186, 180] width 322 height 31
type input "[STREET_ADDRESS][PERSON_NAME]"
type input "Apt 402"
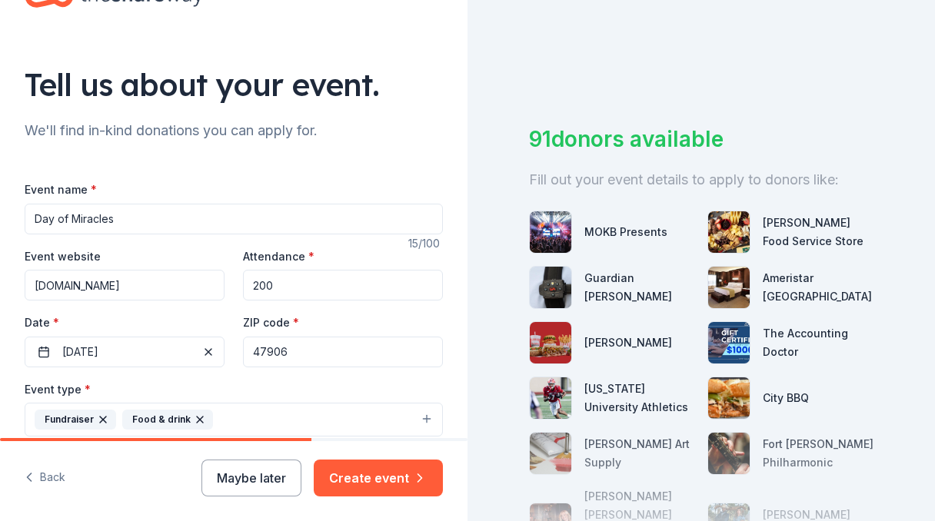
scroll to position [73, 0]
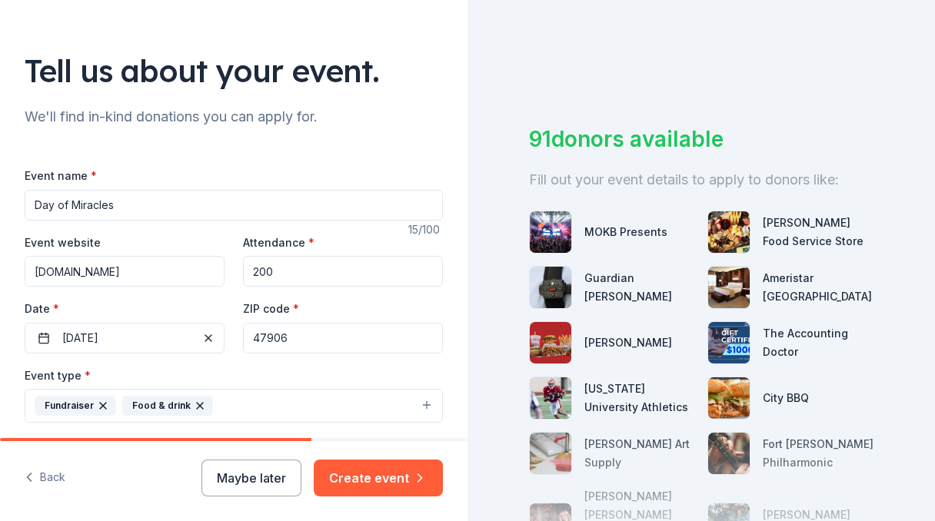
click at [181, 195] on input "Day of Miracles" at bounding box center [234, 205] width 418 height 31
click at [175, 208] on input "Day of Miracles" at bounding box center [234, 205] width 418 height 31
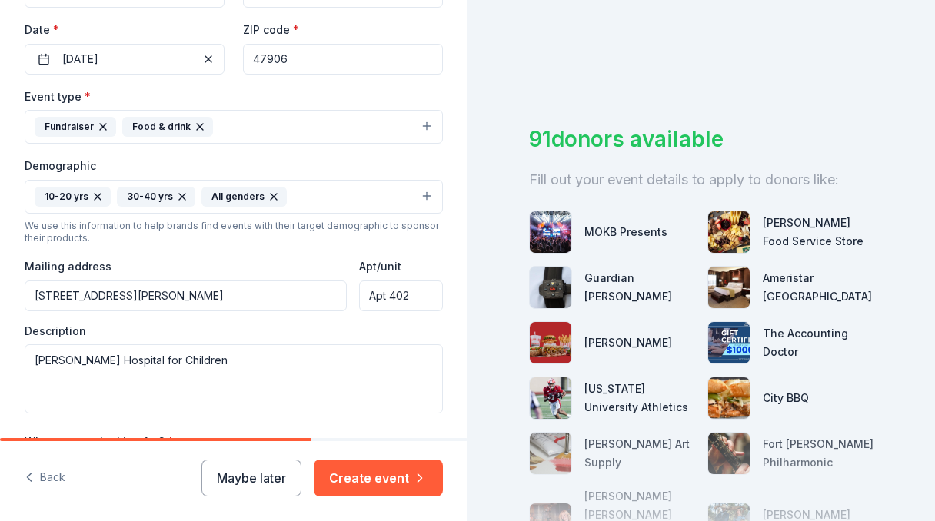
scroll to position [588, 0]
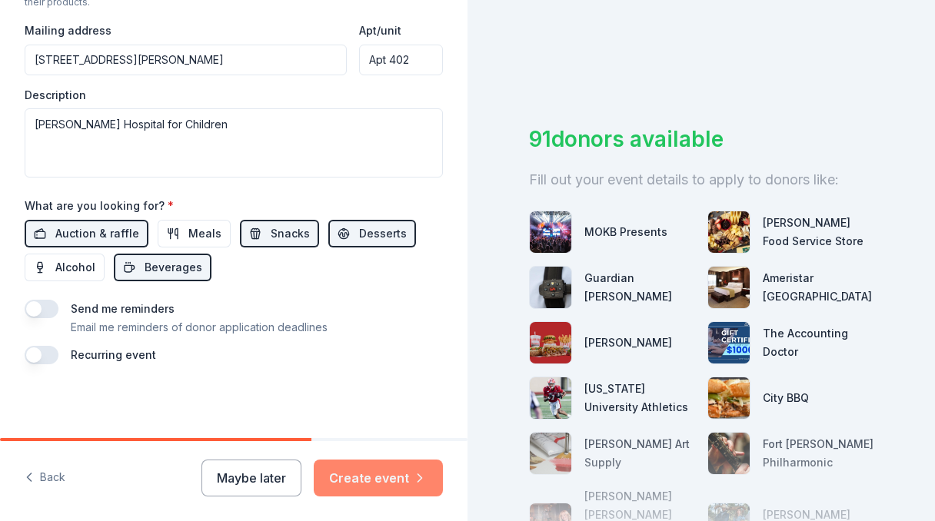
type input "Day of Miracles!"
click at [380, 489] on button "Create event" at bounding box center [378, 478] width 129 height 37
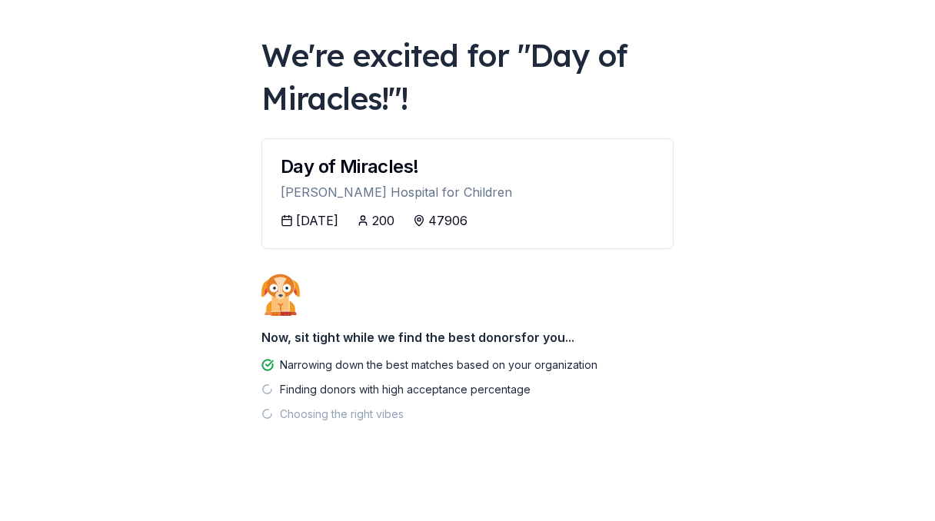
scroll to position [68, 0]
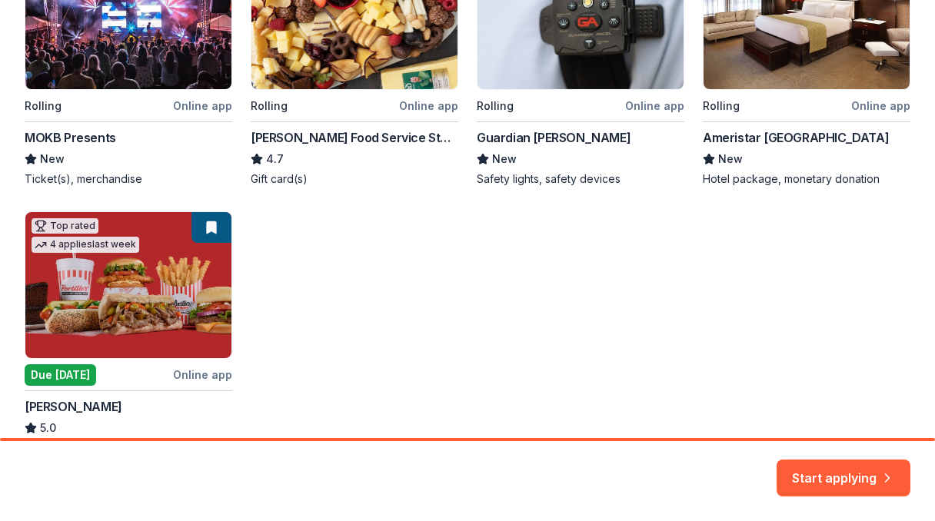
scroll to position [394, 0]
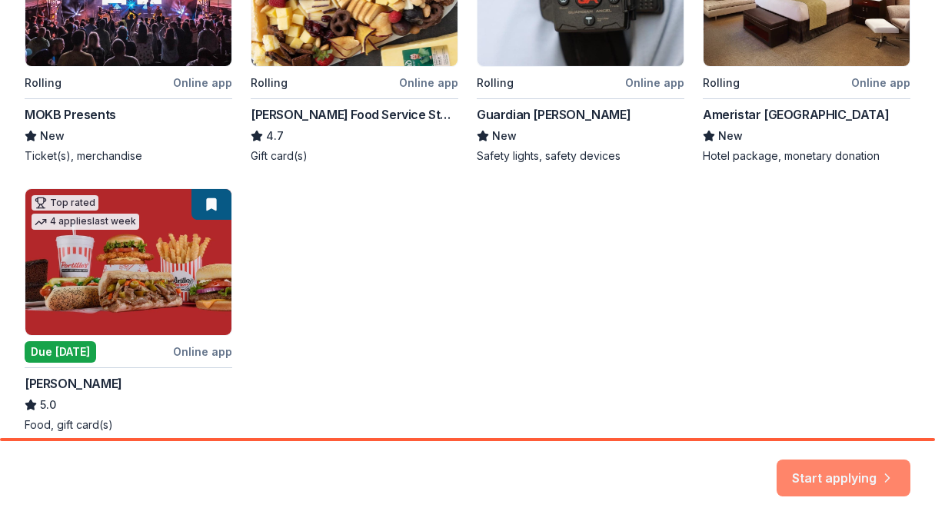
click at [815, 476] on button "Start applying" at bounding box center [844, 469] width 134 height 37
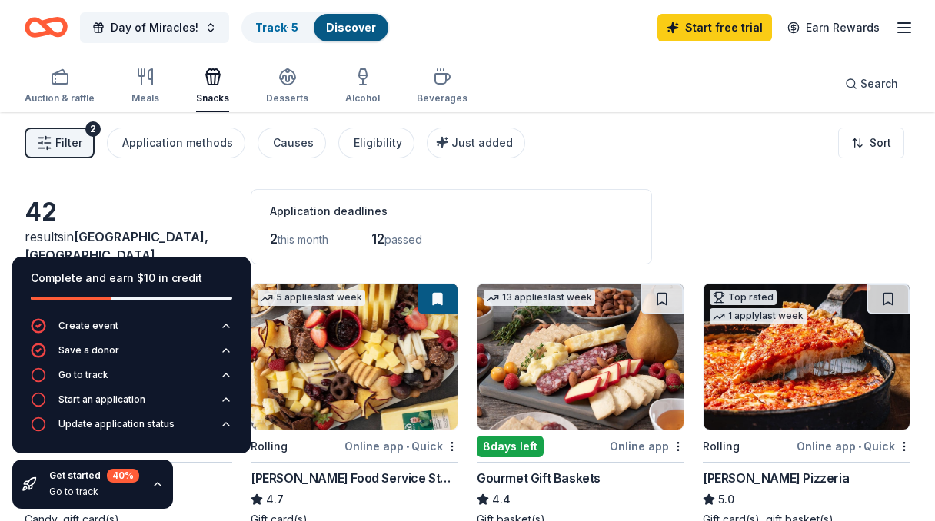
click at [775, 218] on div "42 results in [GEOGRAPHIC_DATA], [GEOGRAPHIC_DATA] Application deadlines 2 this…" at bounding box center [468, 226] width 886 height 75
click at [137, 189] on div "42 results in [GEOGRAPHIC_DATA], [GEOGRAPHIC_DATA] Application deadlines 2 this…" at bounding box center [468, 226] width 886 height 75
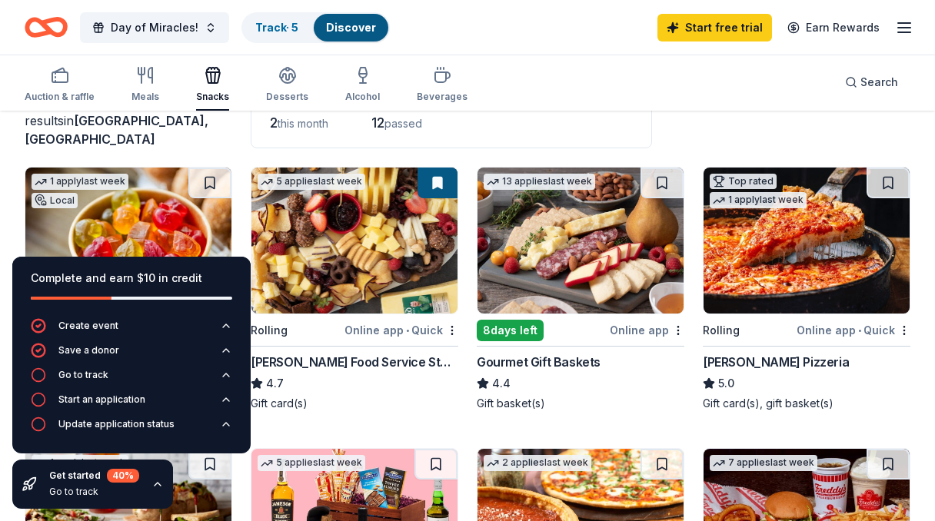
scroll to position [117, 0]
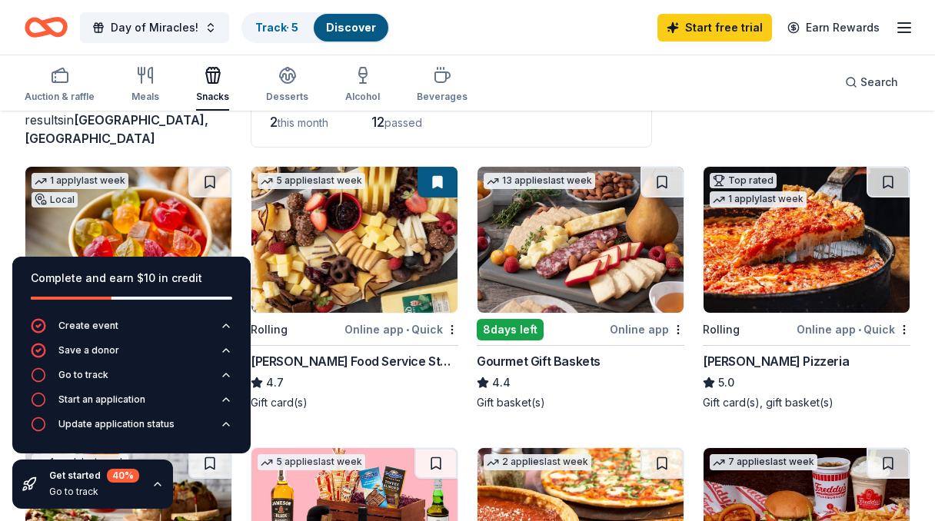
click at [557, 365] on div "Gourmet Gift Baskets" at bounding box center [539, 361] width 124 height 18
click at [344, 365] on div "[PERSON_NAME] Food Service Store" at bounding box center [355, 361] width 208 height 18
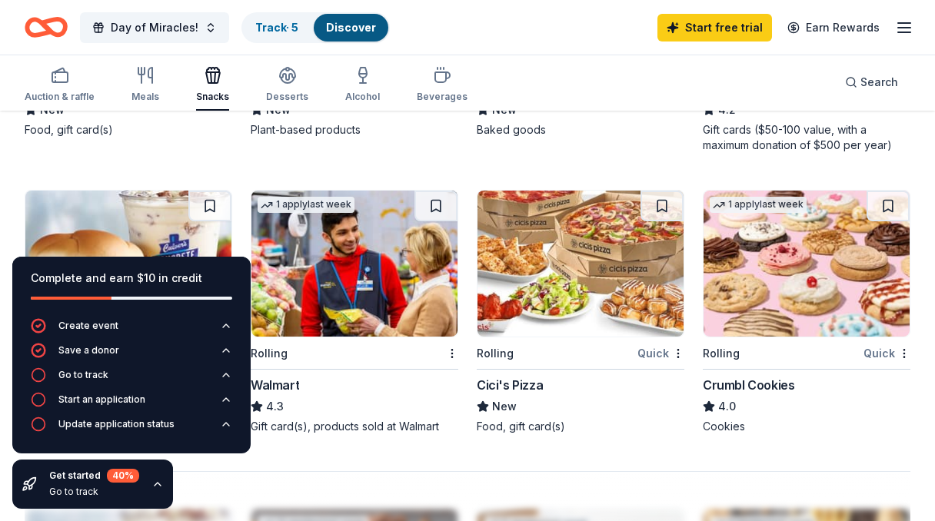
scroll to position [1252, 0]
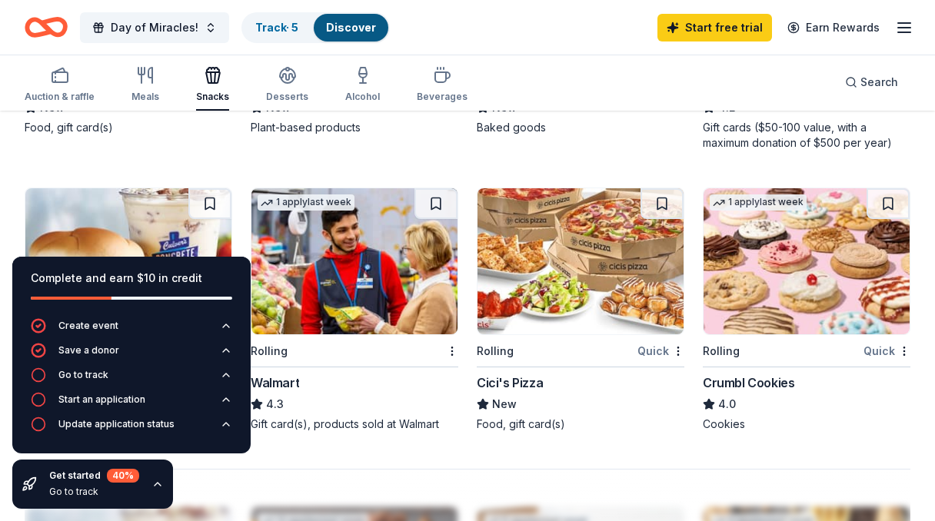
click at [738, 385] on div "Crumbl Cookies" at bounding box center [749, 383] width 92 height 18
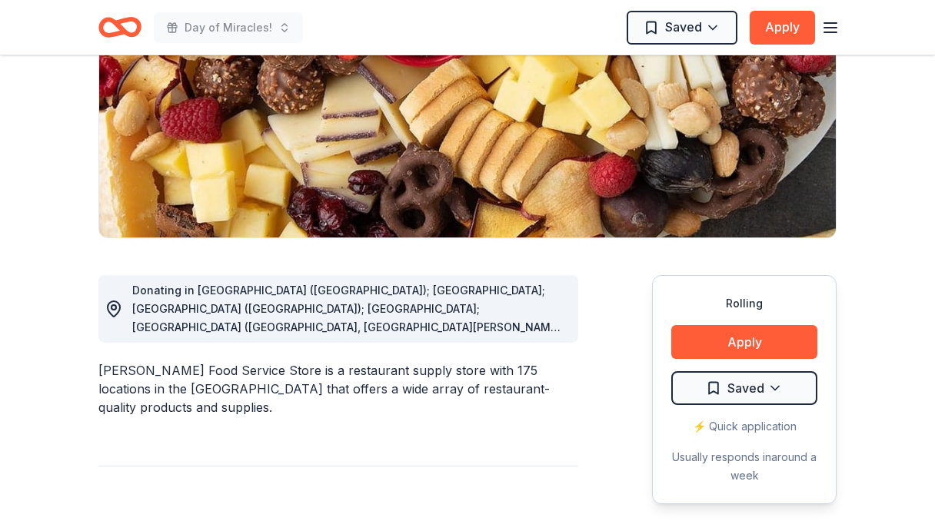
scroll to position [342, 0]
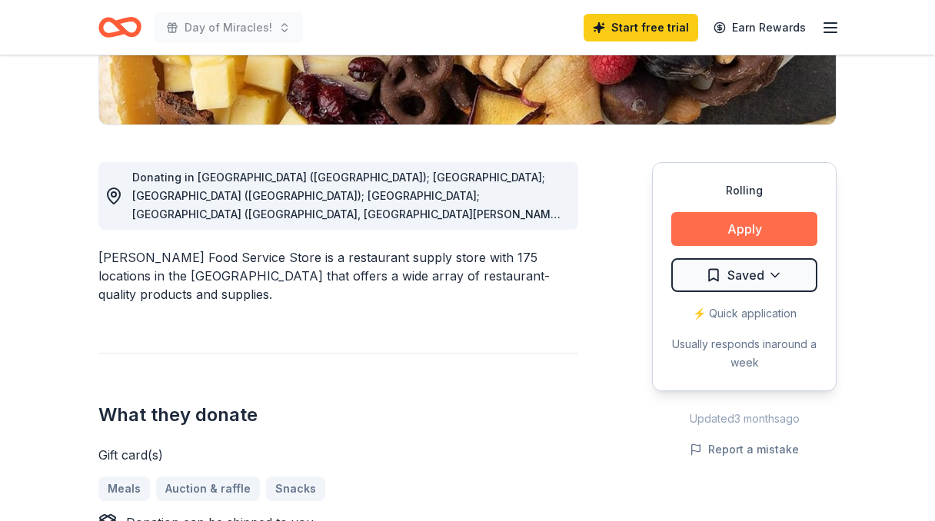
click at [740, 217] on button "Apply" at bounding box center [744, 229] width 146 height 34
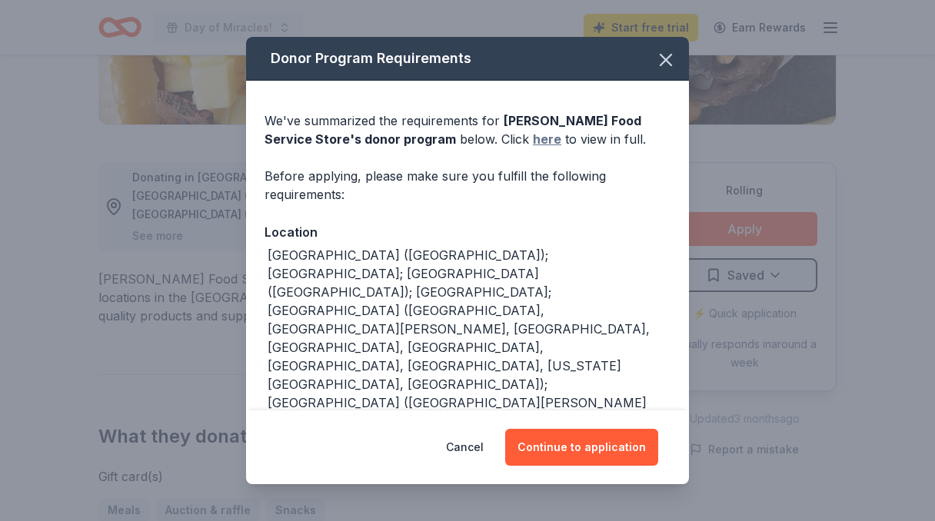
click at [533, 143] on link "here" at bounding box center [547, 139] width 28 height 18
click at [668, 58] on icon "button" at bounding box center [666, 60] width 11 height 11
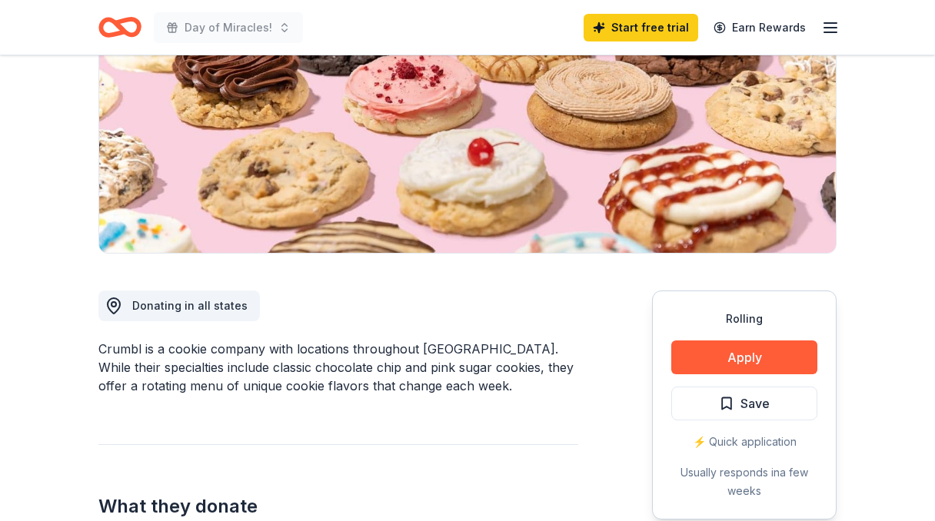
scroll to position [225, 0]
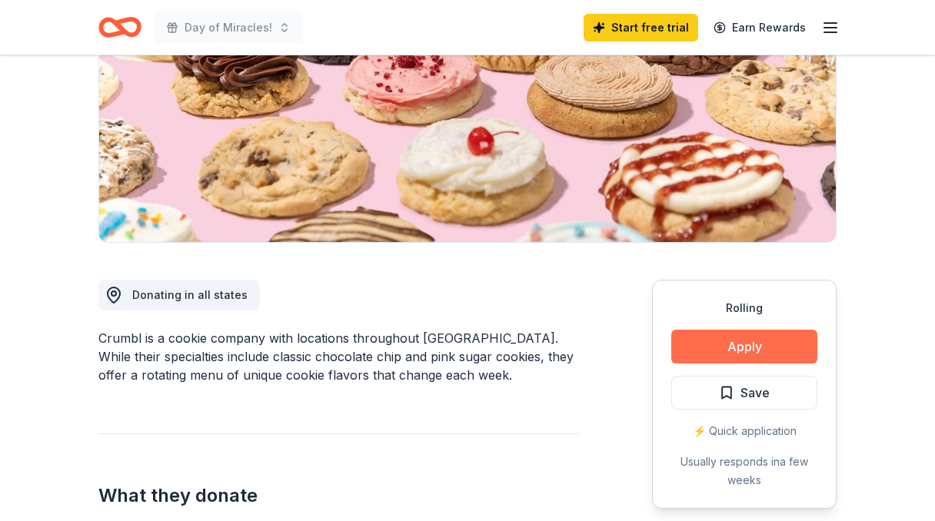
click at [728, 347] on button "Apply" at bounding box center [744, 347] width 146 height 34
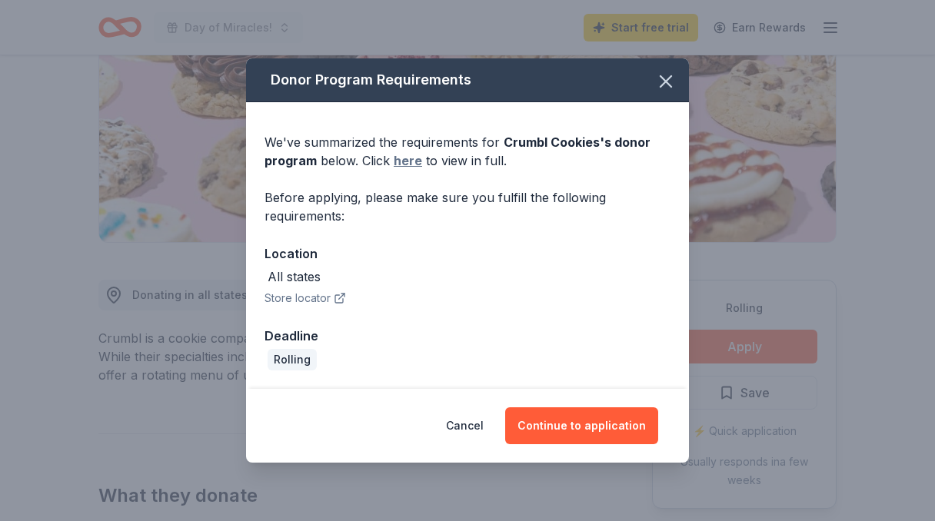
click at [417, 164] on link "here" at bounding box center [408, 161] width 28 height 18
click at [575, 268] on div "All states" at bounding box center [468, 277] width 406 height 18
click at [585, 428] on button "Continue to application" at bounding box center [581, 426] width 153 height 37
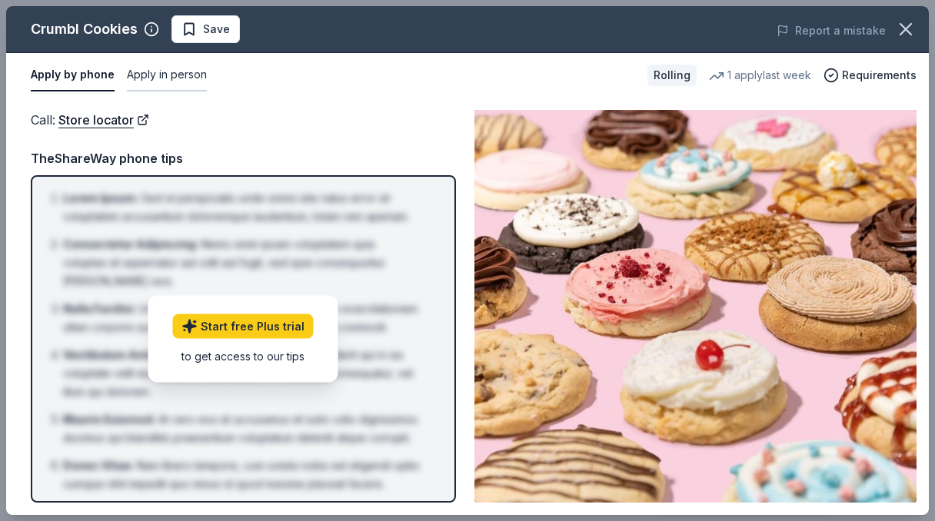
click at [160, 70] on button "Apply in person" at bounding box center [167, 75] width 80 height 32
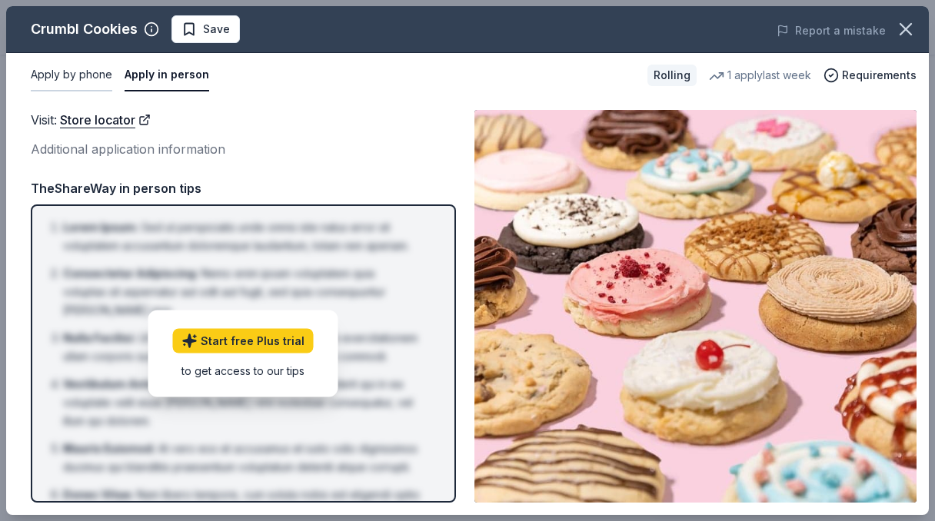
click at [67, 74] on button "Apply by phone" at bounding box center [72, 75] width 82 height 32
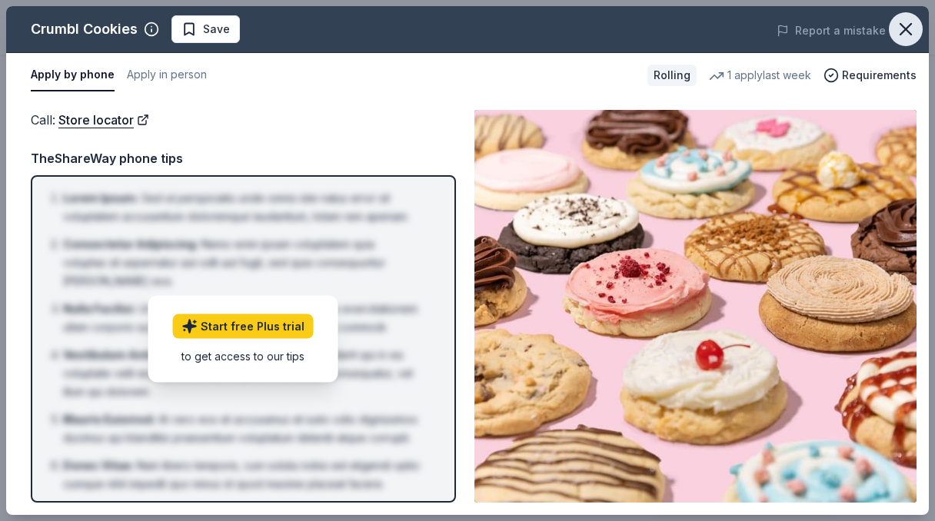
click at [911, 31] on icon "button" at bounding box center [906, 29] width 22 height 22
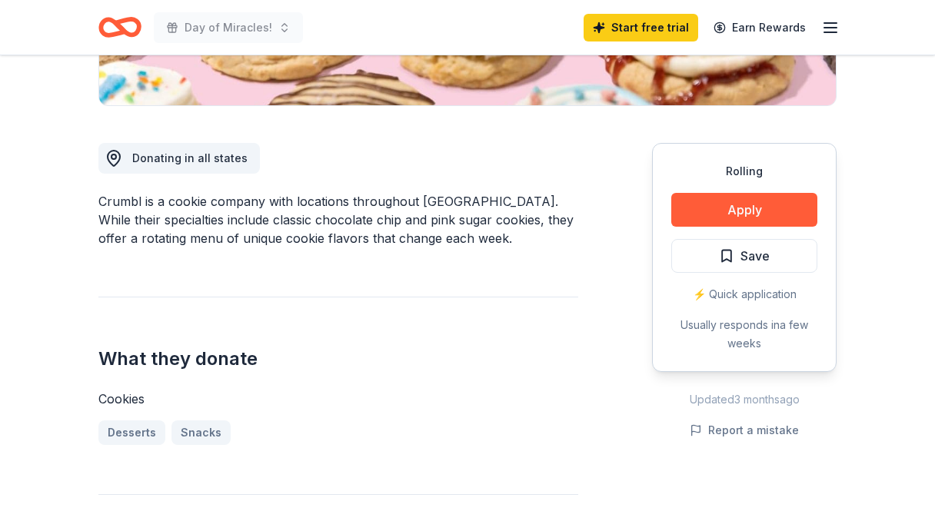
scroll to position [365, 0]
